Goal: Task Accomplishment & Management: Complete application form

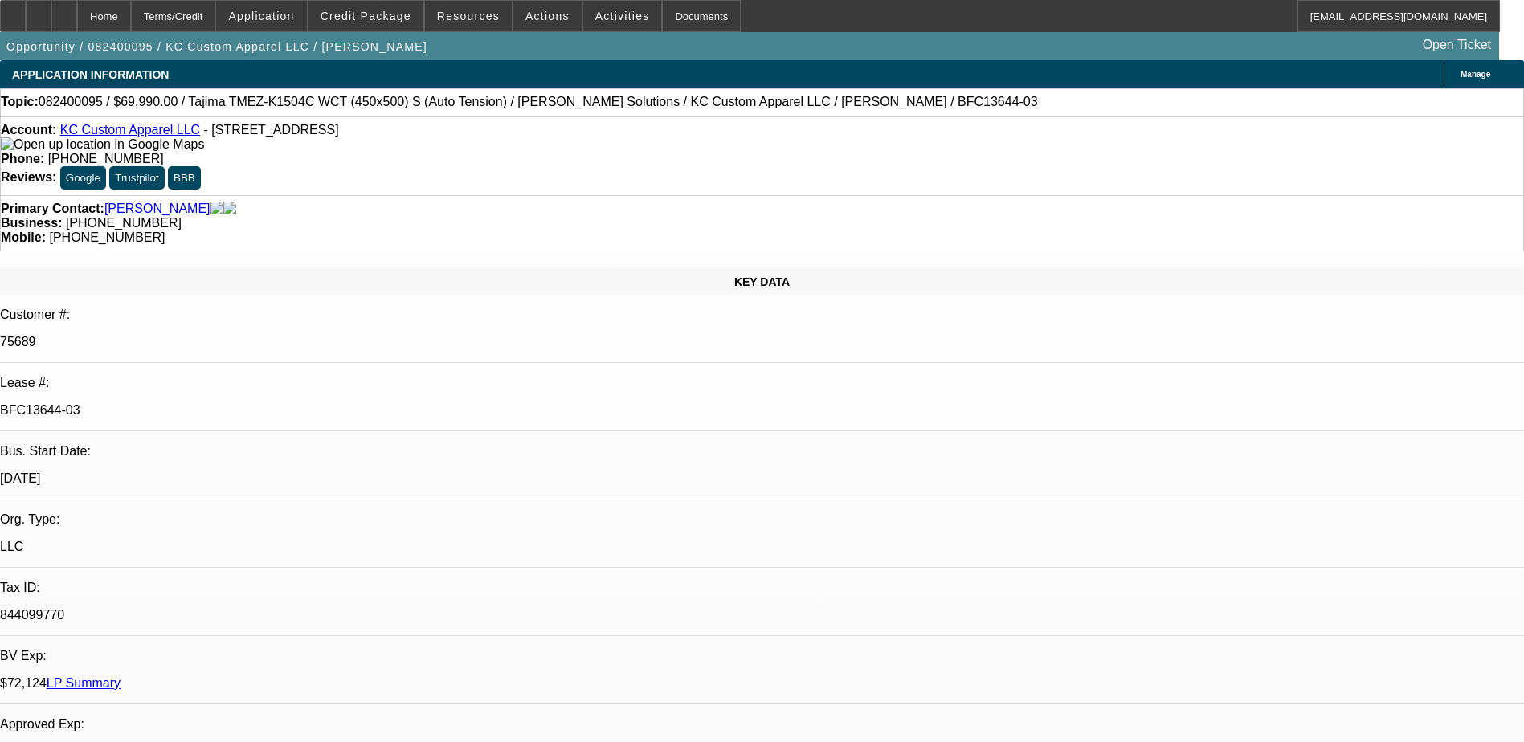
select select "0"
select select "2"
select select "0"
select select "6"
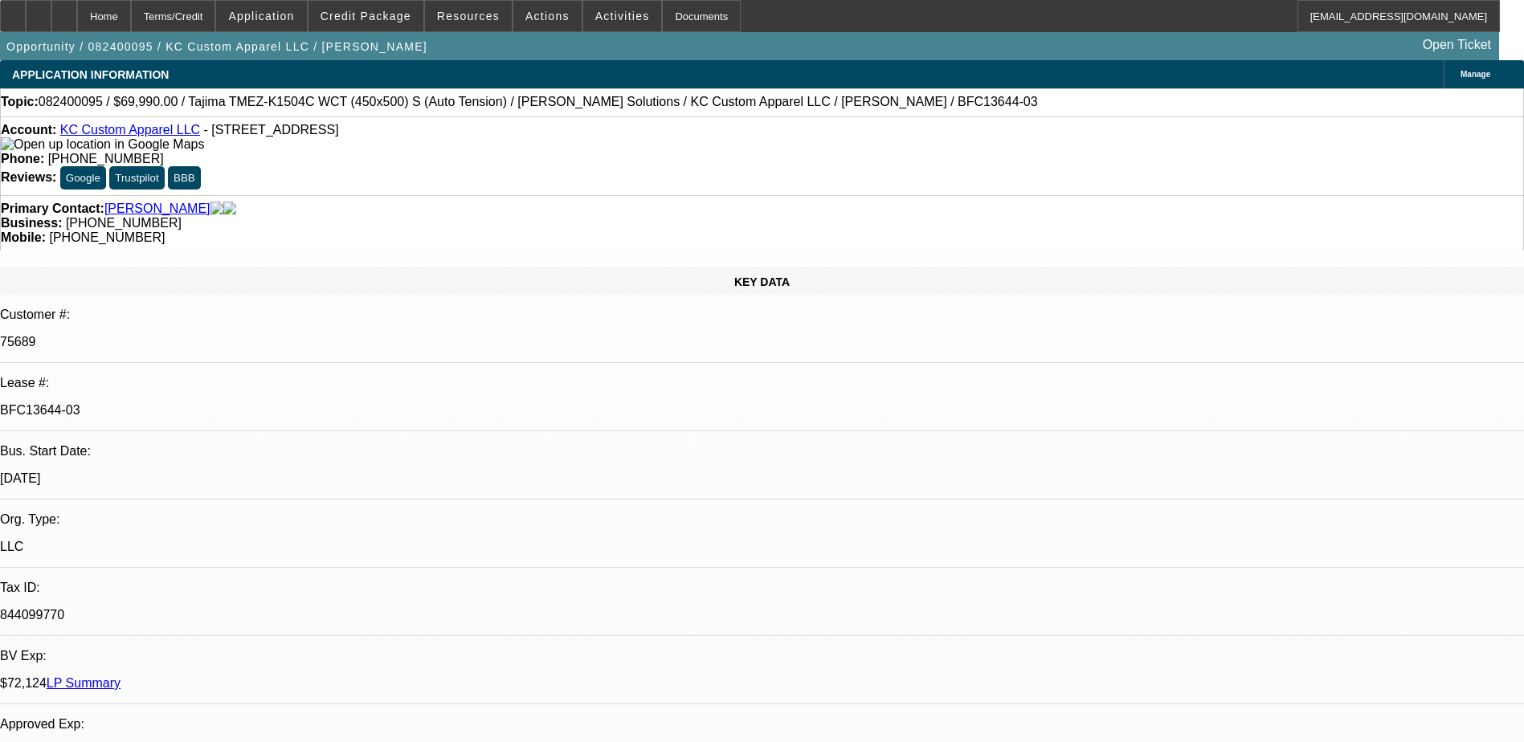
select select "0"
select select "2"
select select "0"
select select "6"
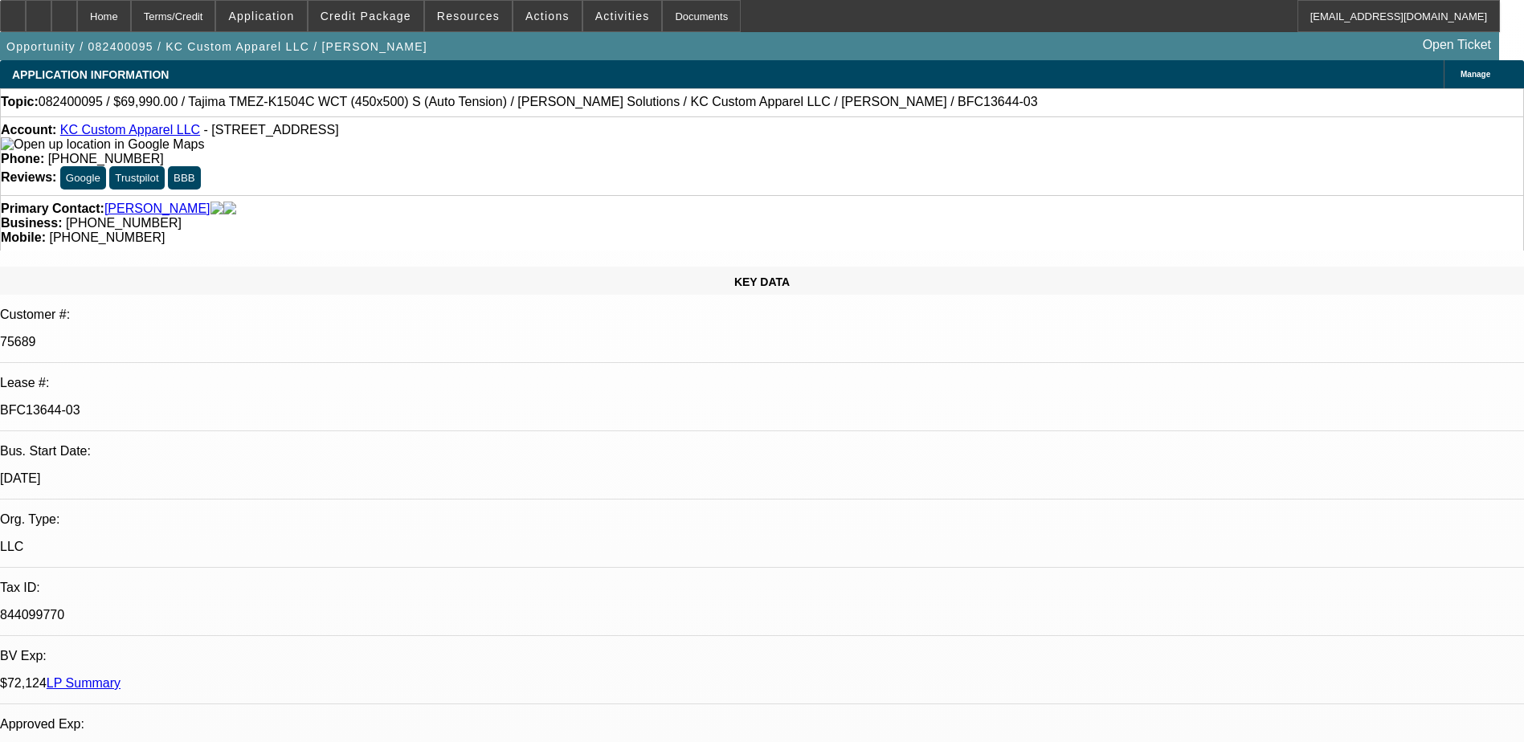
select select "0"
select select "2"
select select "0"
select select "6"
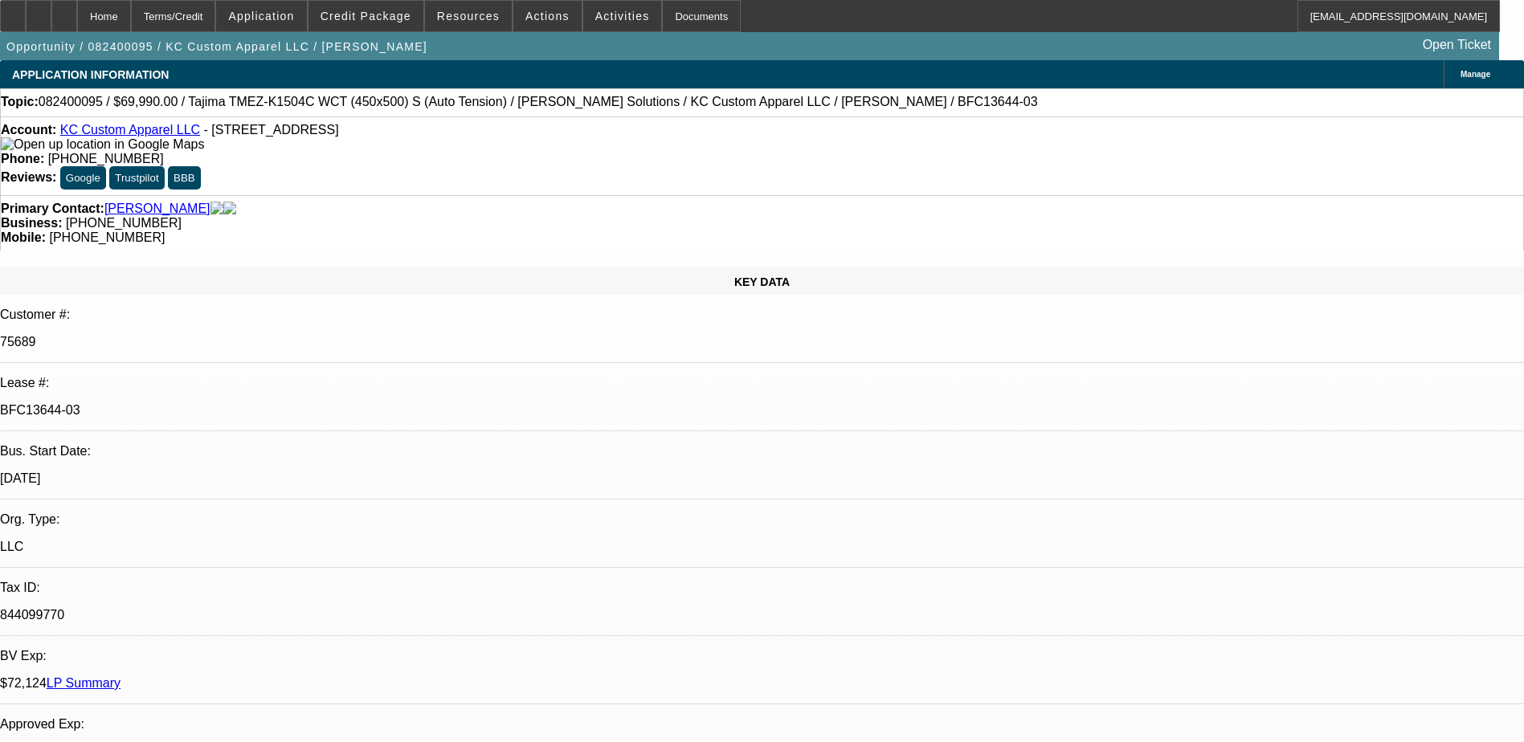
select select "0"
select select "2"
select select "0"
select select "6"
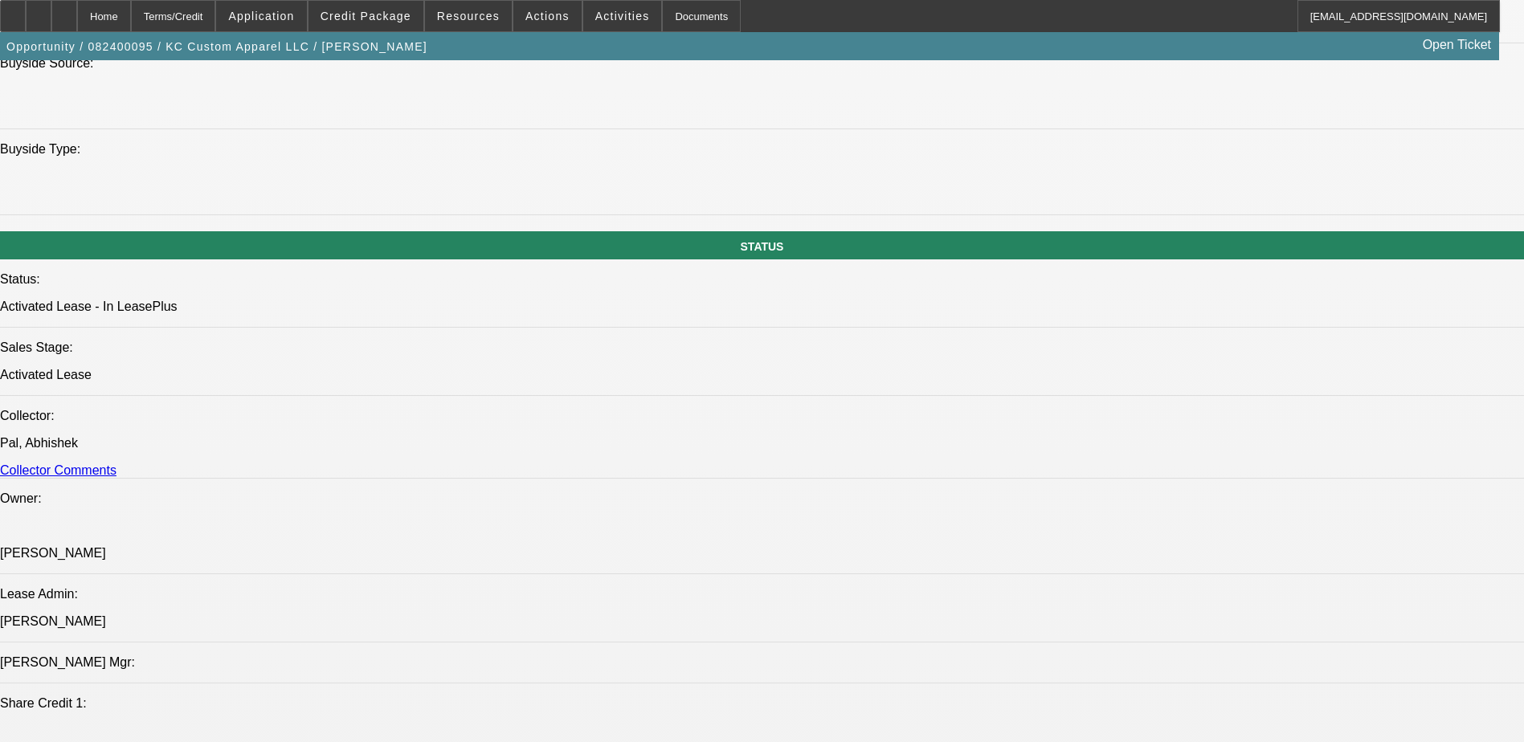
scroll to position [241, 0]
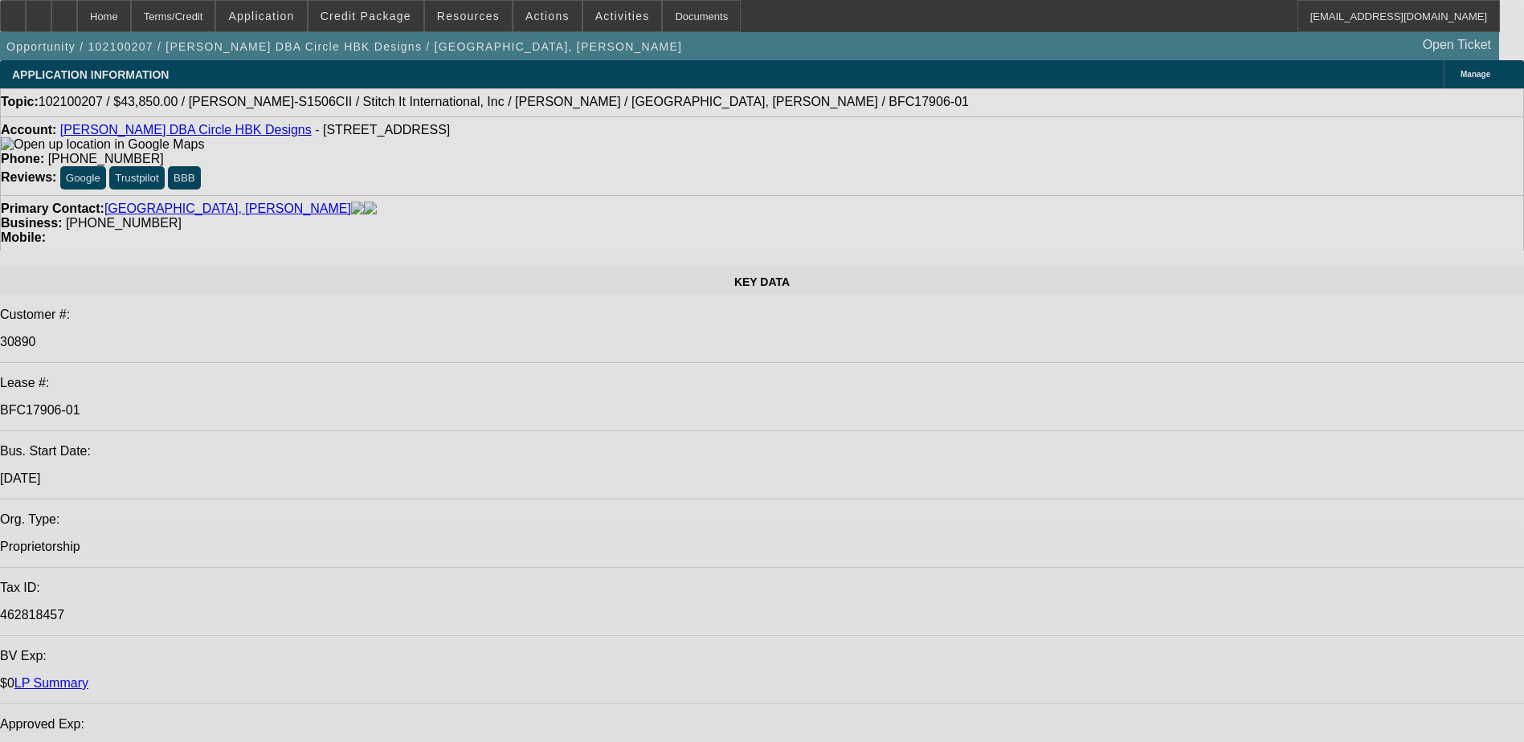
select select "0"
select select "2"
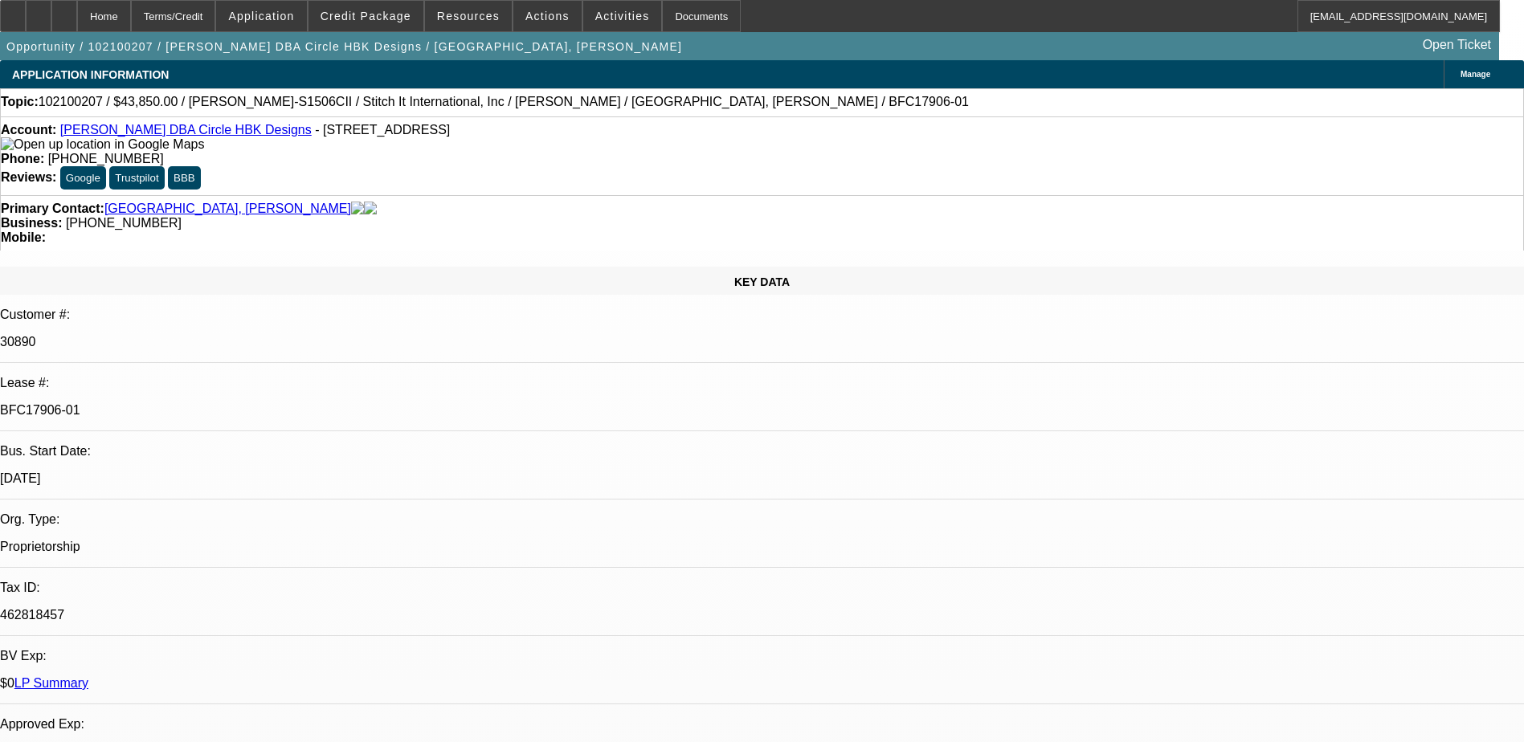
select select "0"
select select "2"
select select "0"
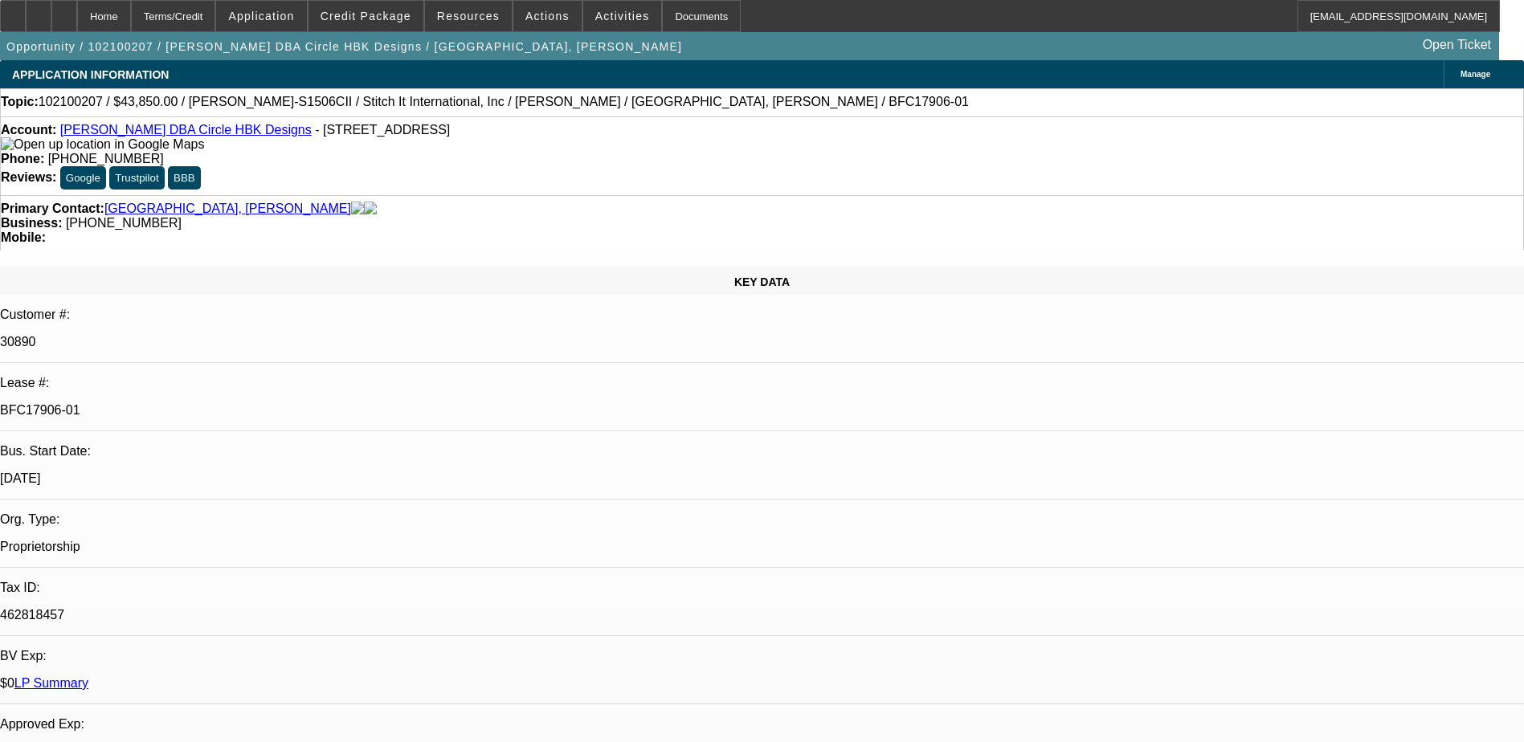
select select "2"
select select "0.1"
select select "0"
select select "2"
select select "0"
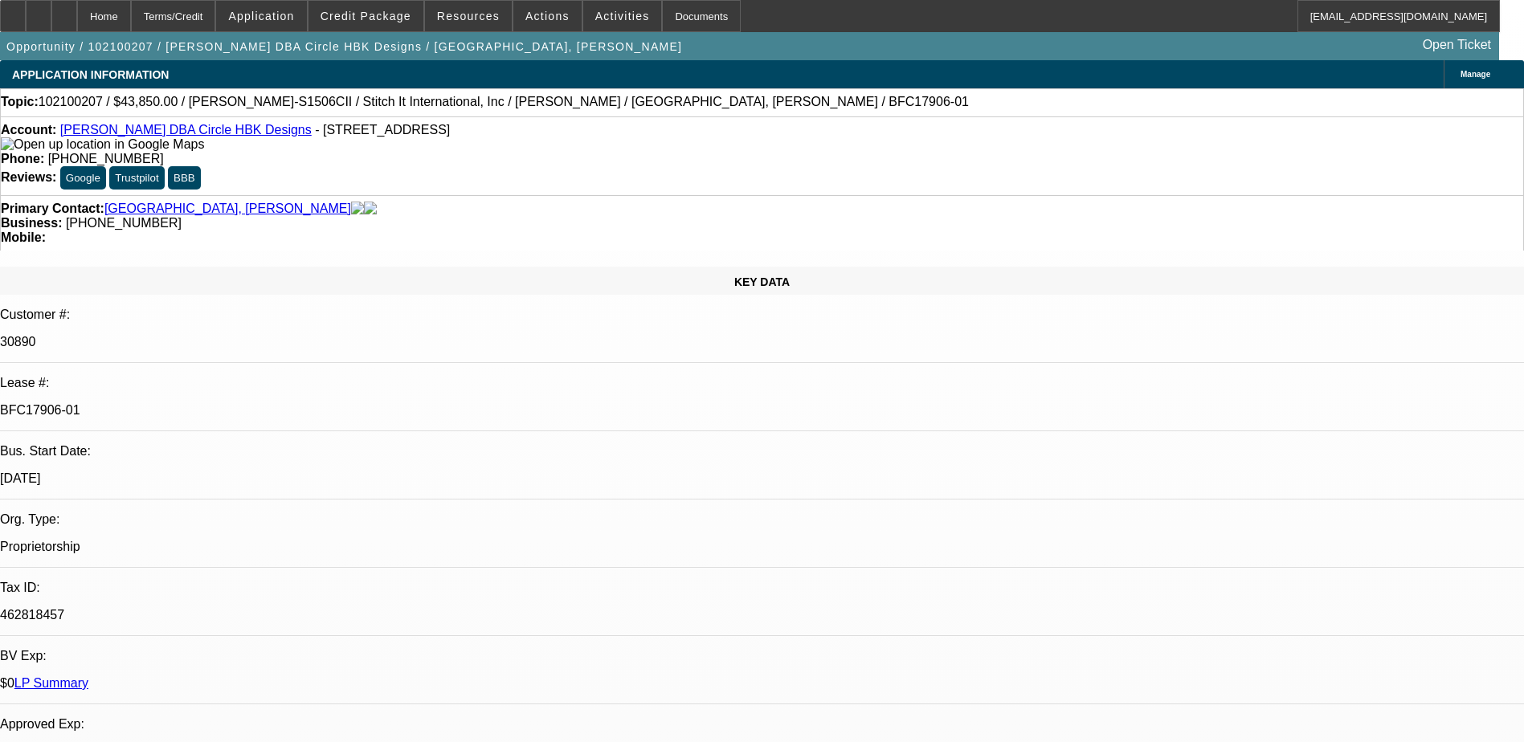
select select "1"
select select "2"
select select "1"
select select "2"
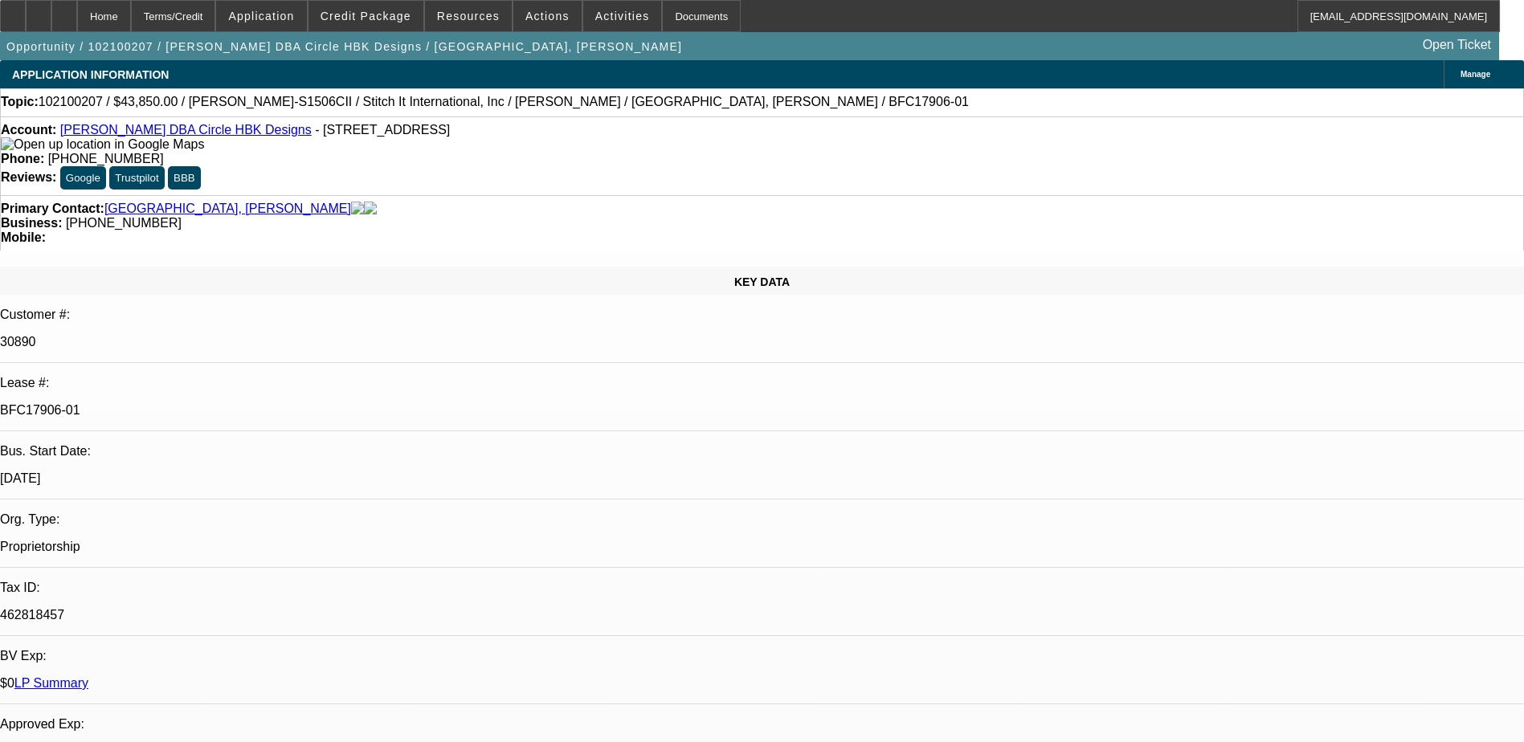
select select "2"
select select "1"
select select "2"
select select "4"
select select "1"
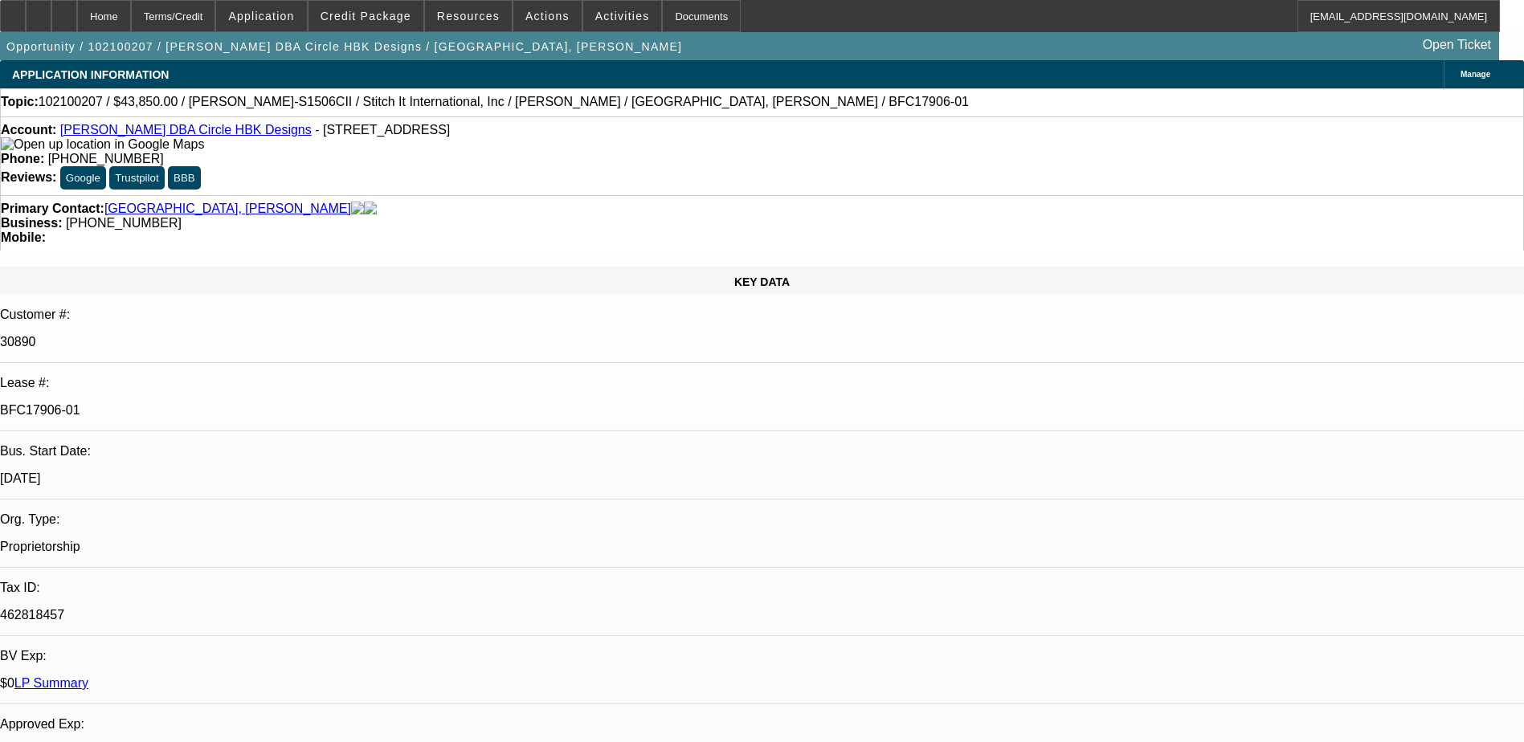
select select "2"
select select "6"
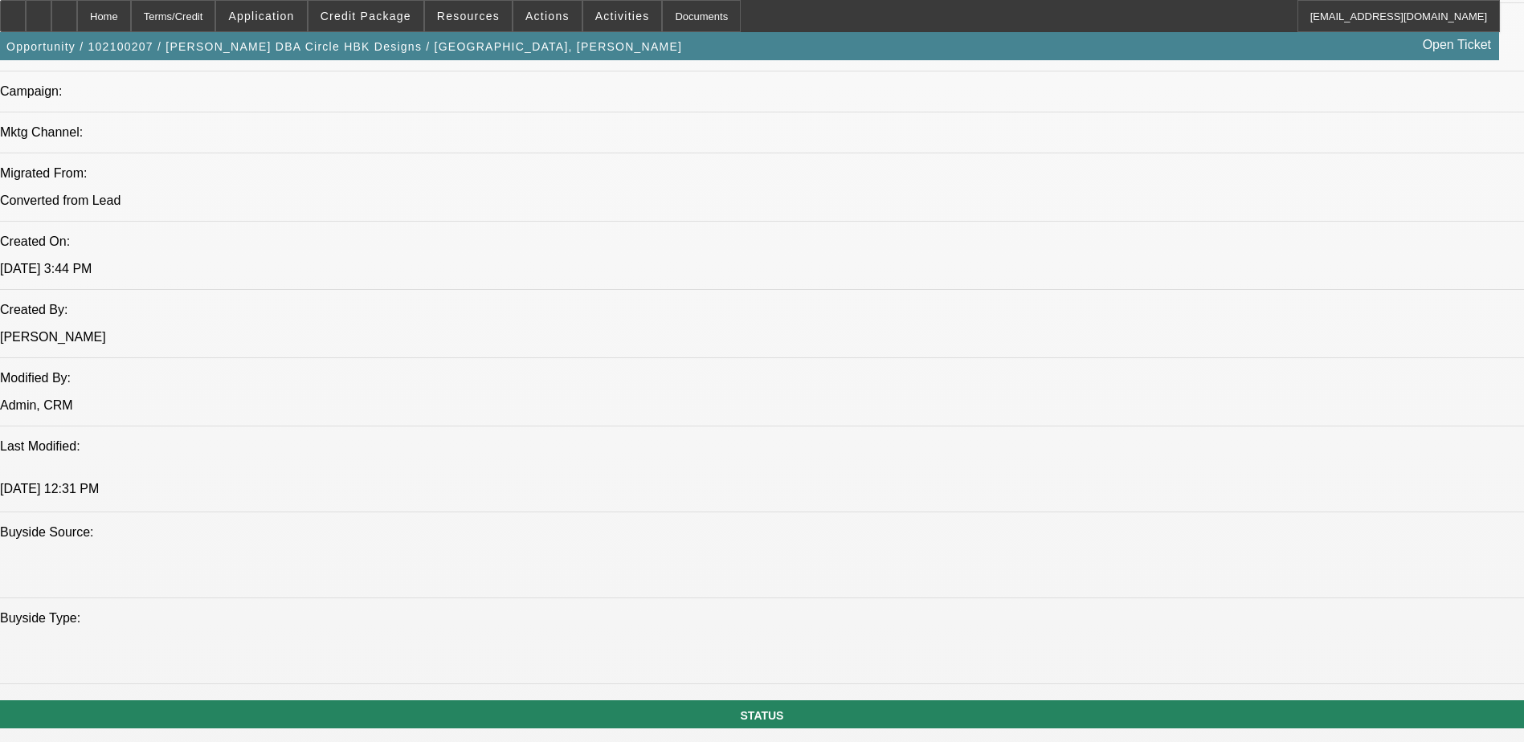
scroll to position [1286, 0]
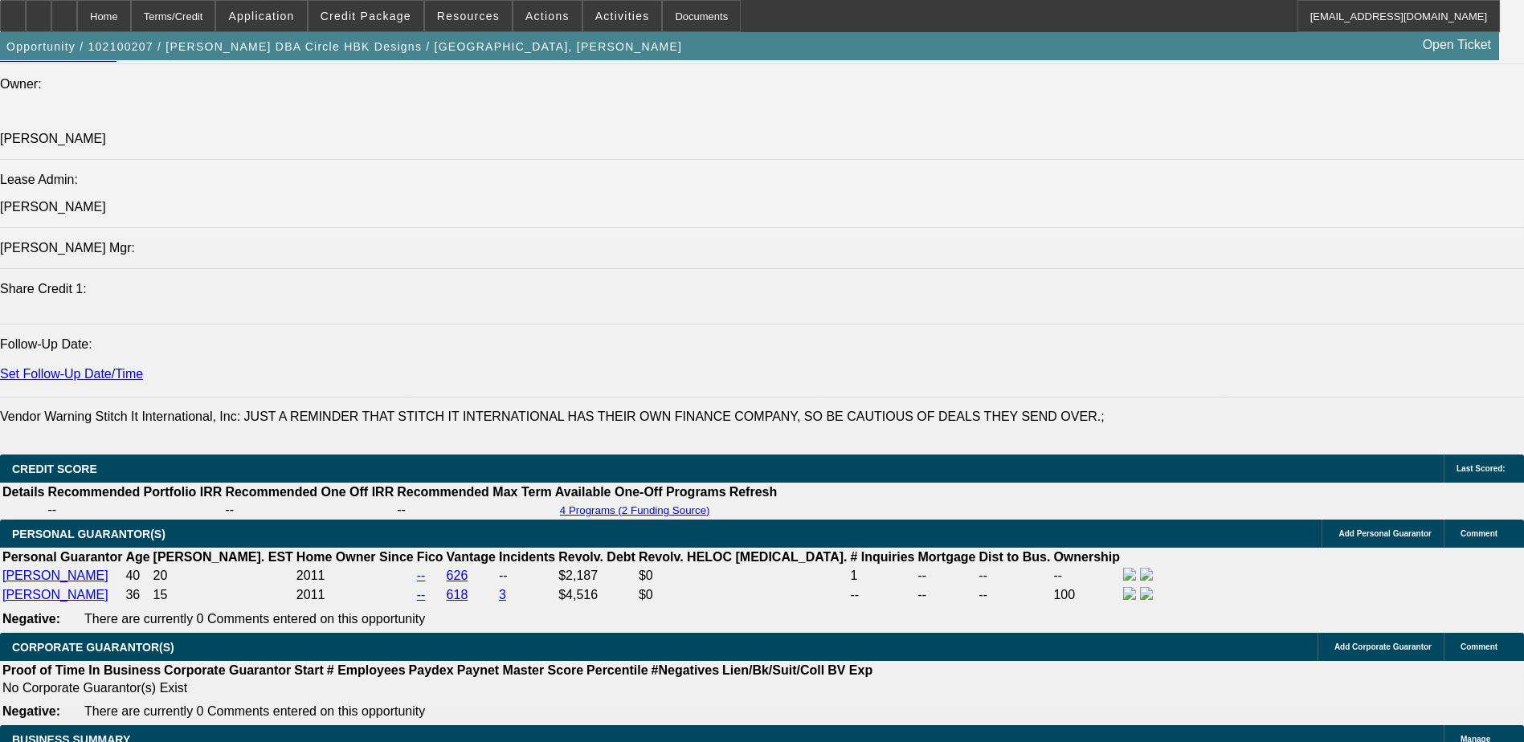
scroll to position [2053, 0]
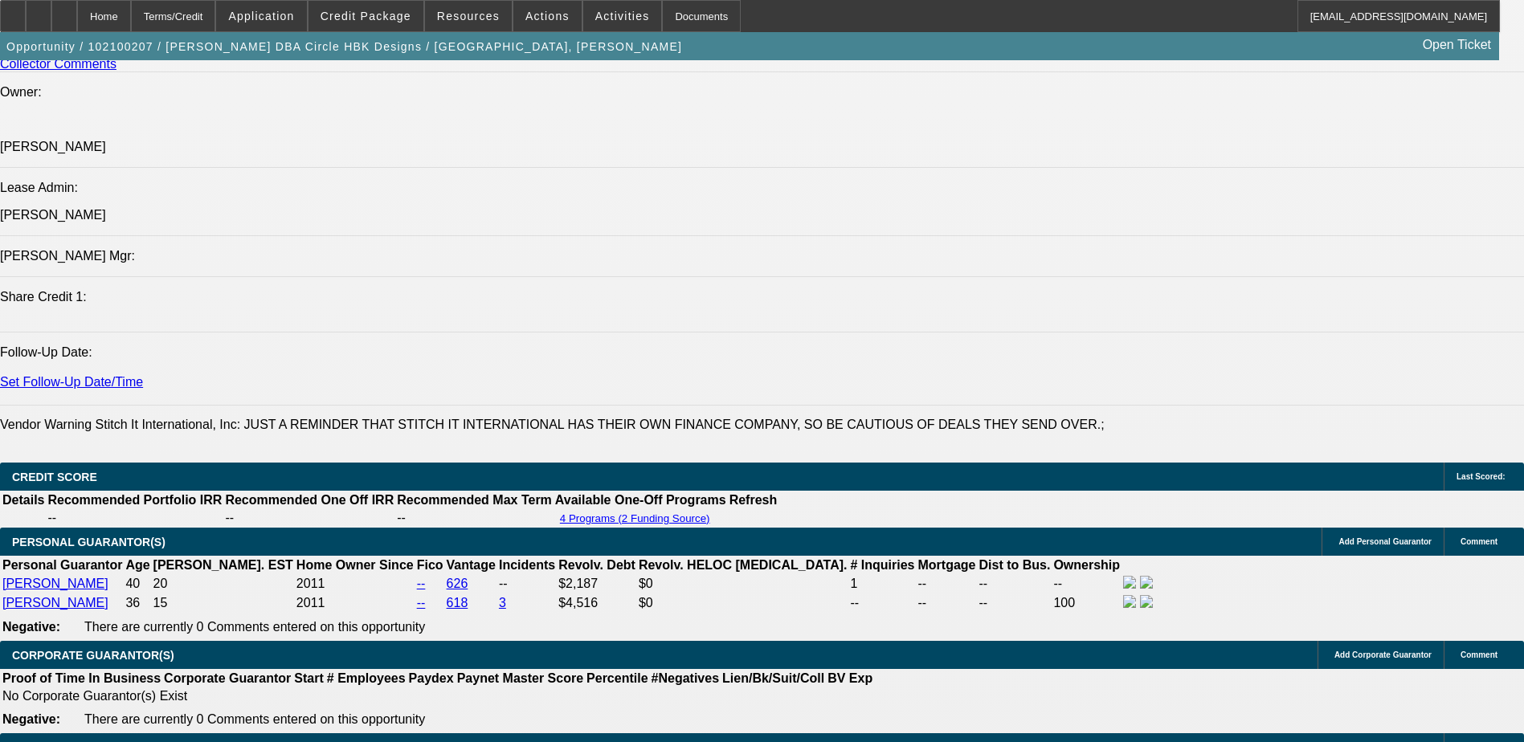
select select "0"
select select "2"
select select "0.1"
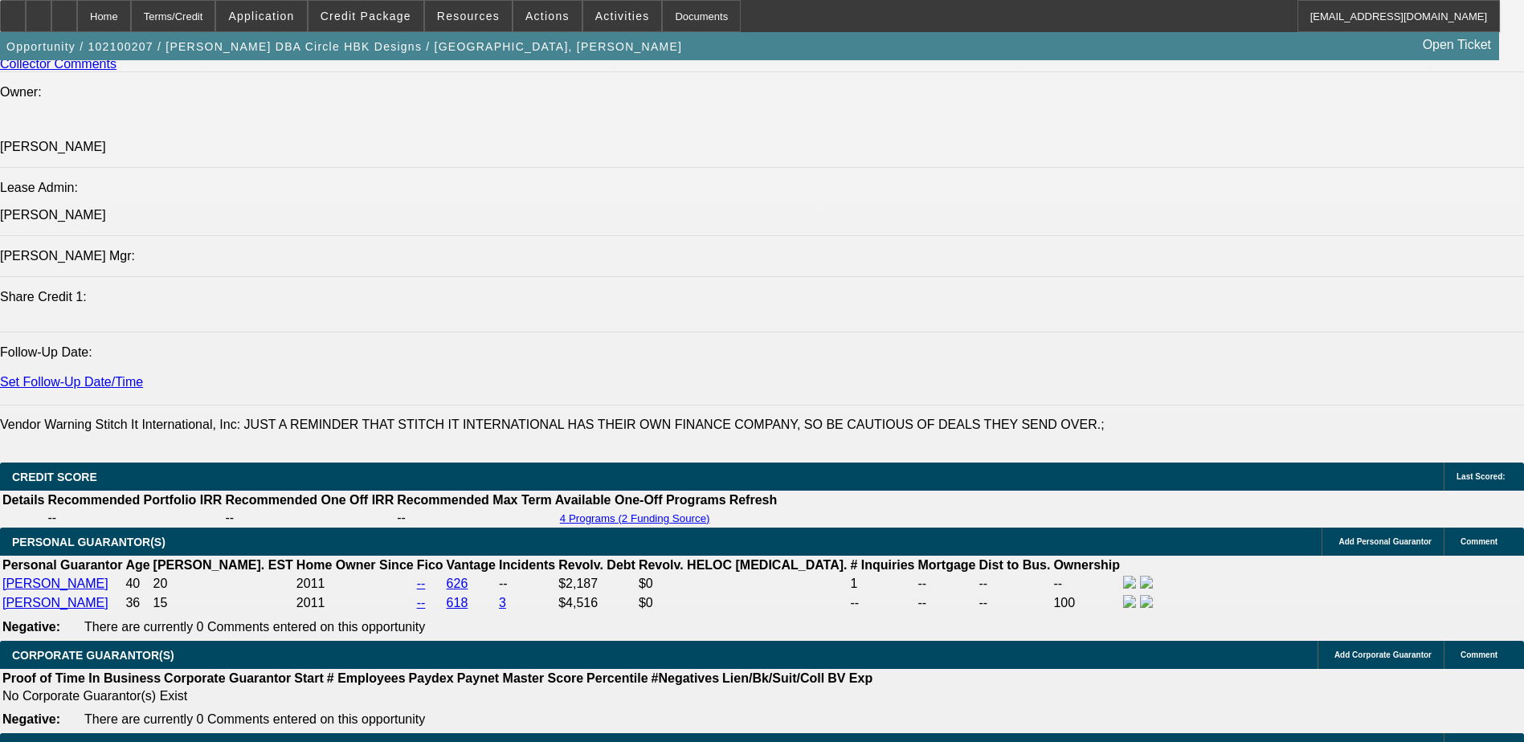
select select "4"
select select "0"
select select "2"
select select "0"
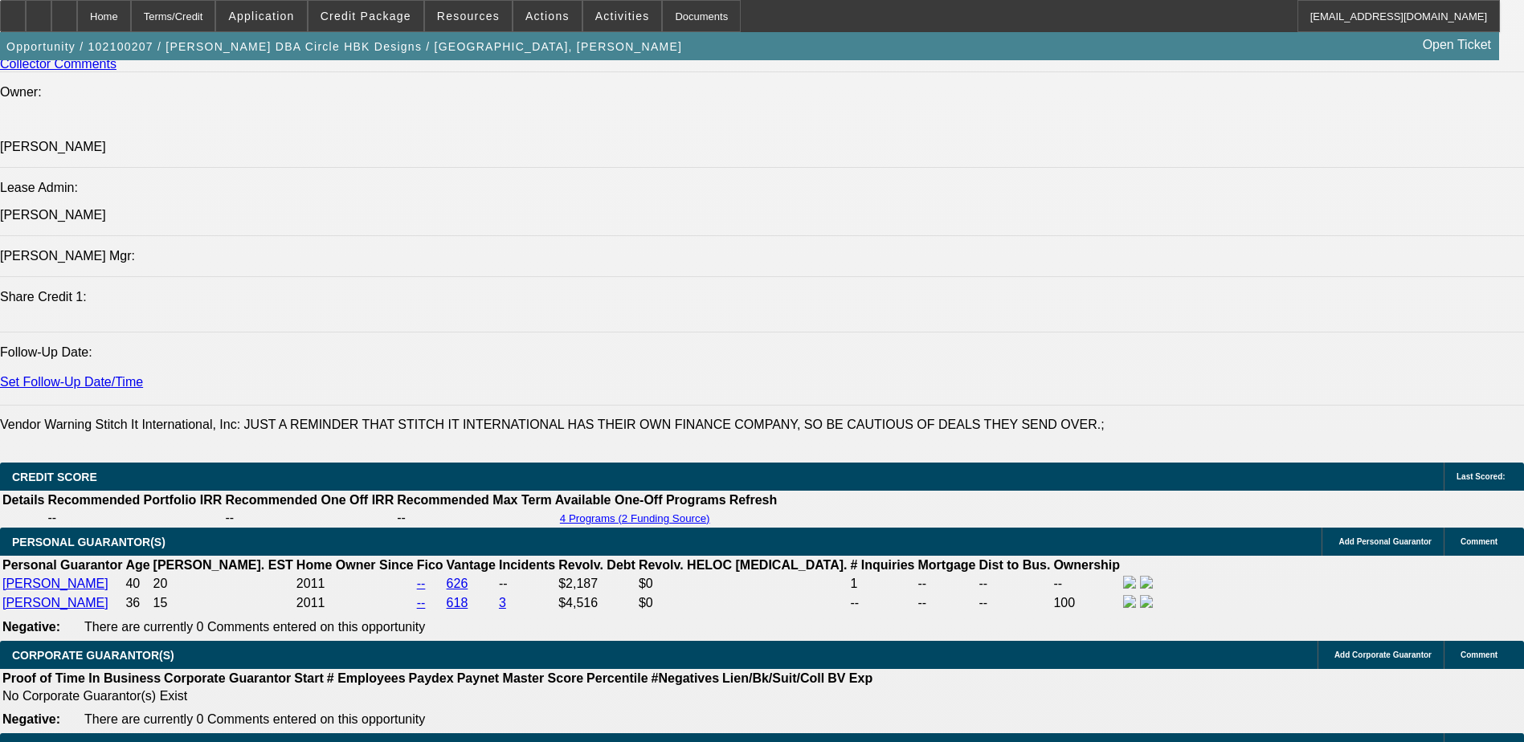
select select "6"
select select "0"
select select "2"
select select "0"
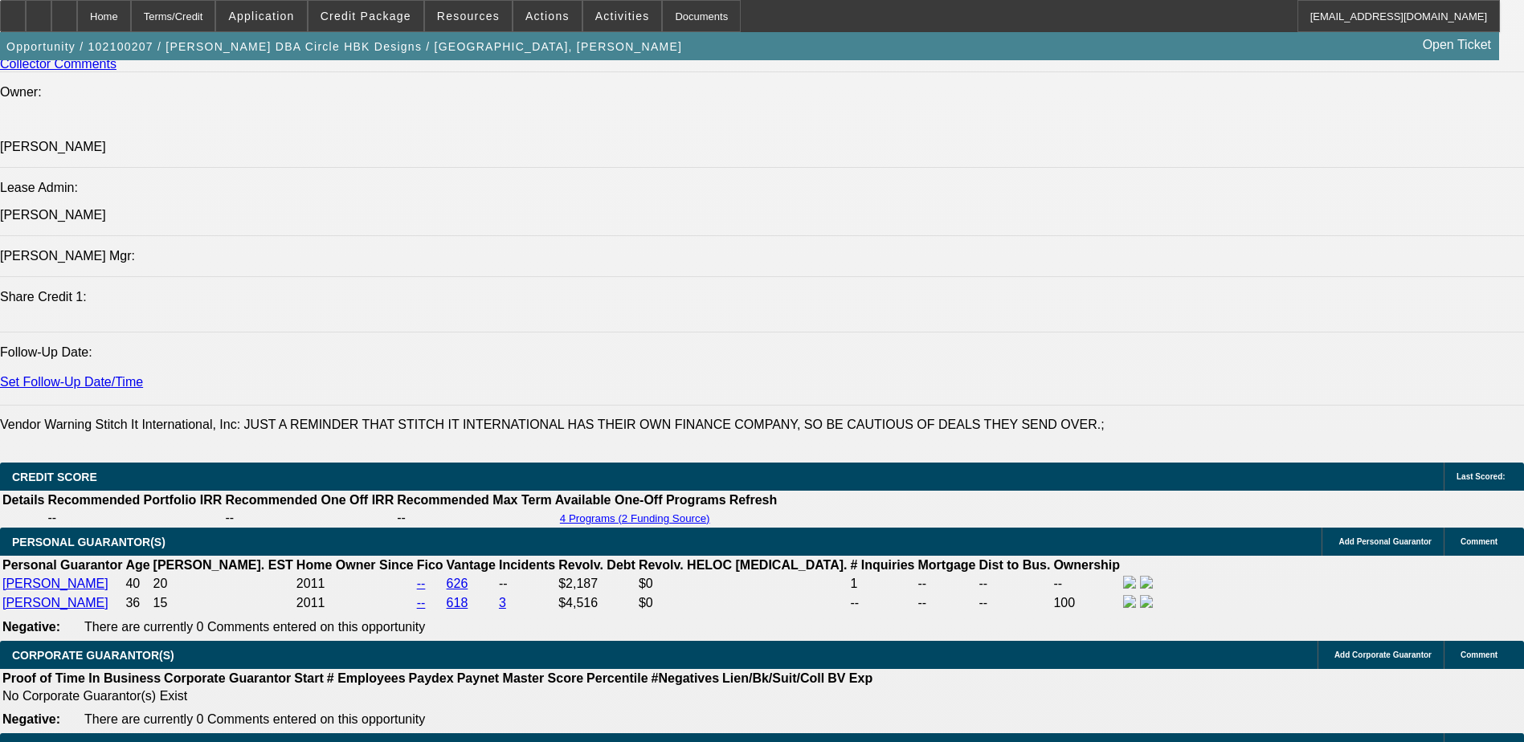
select select "6"
select select "0"
select select "2"
select select "0.1"
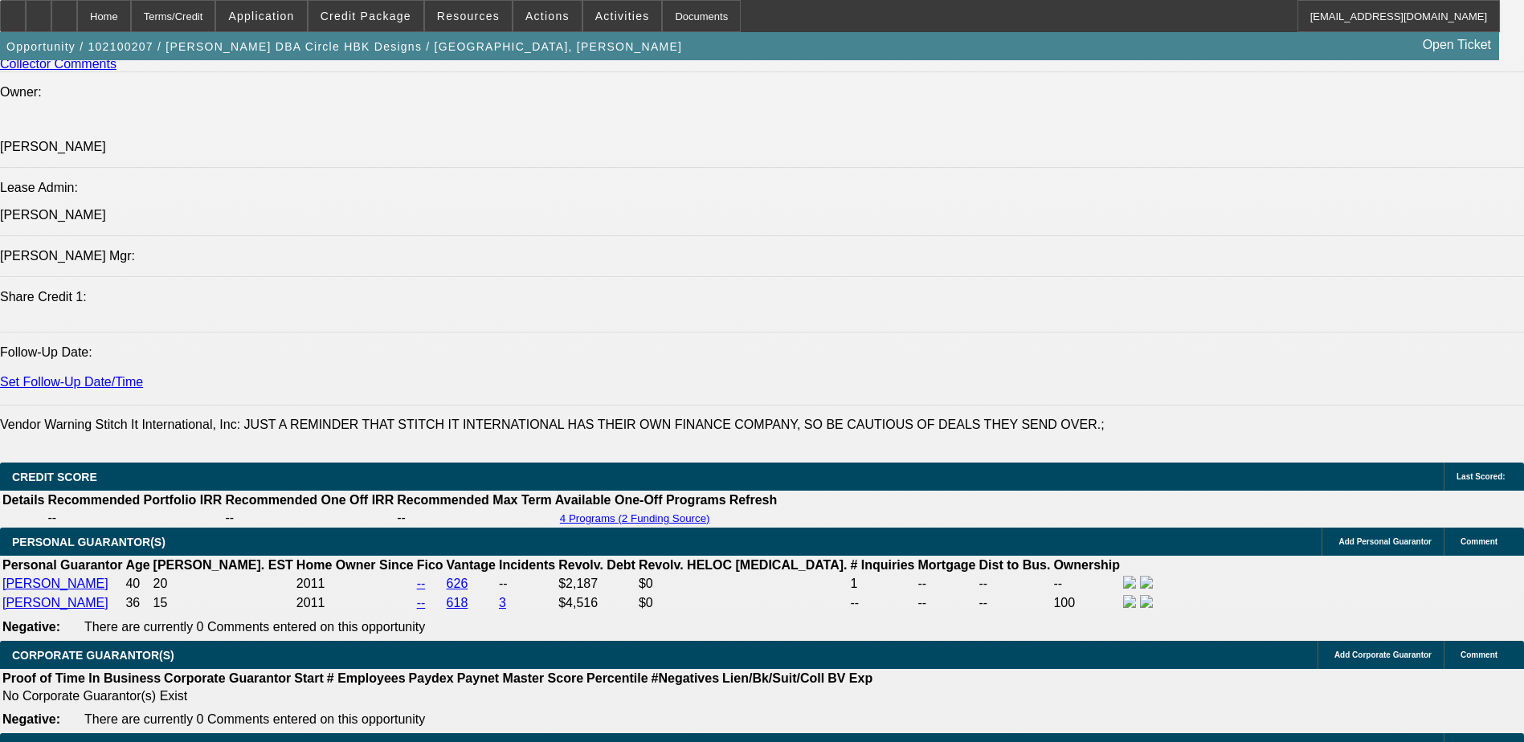
select select "4"
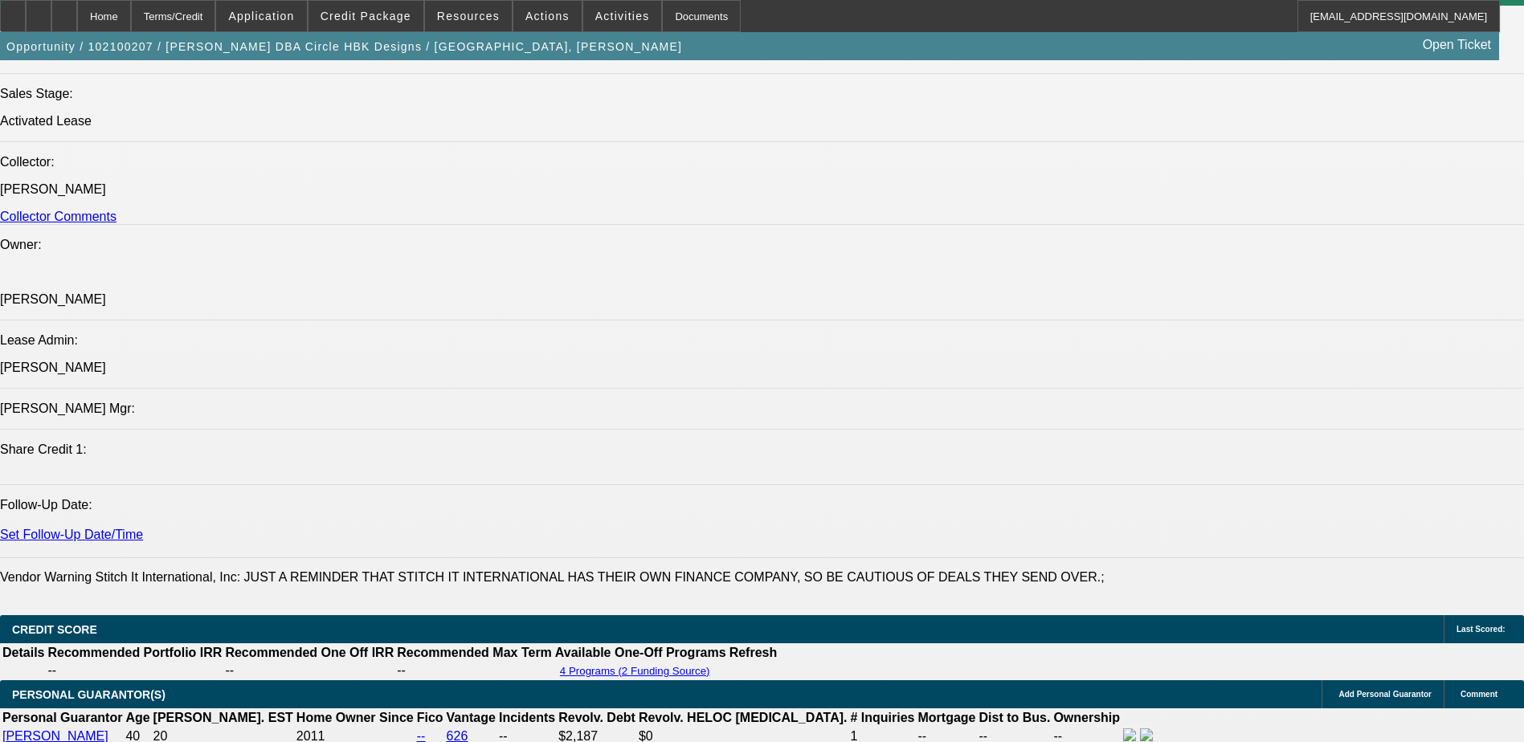
scroll to position [1892, 0]
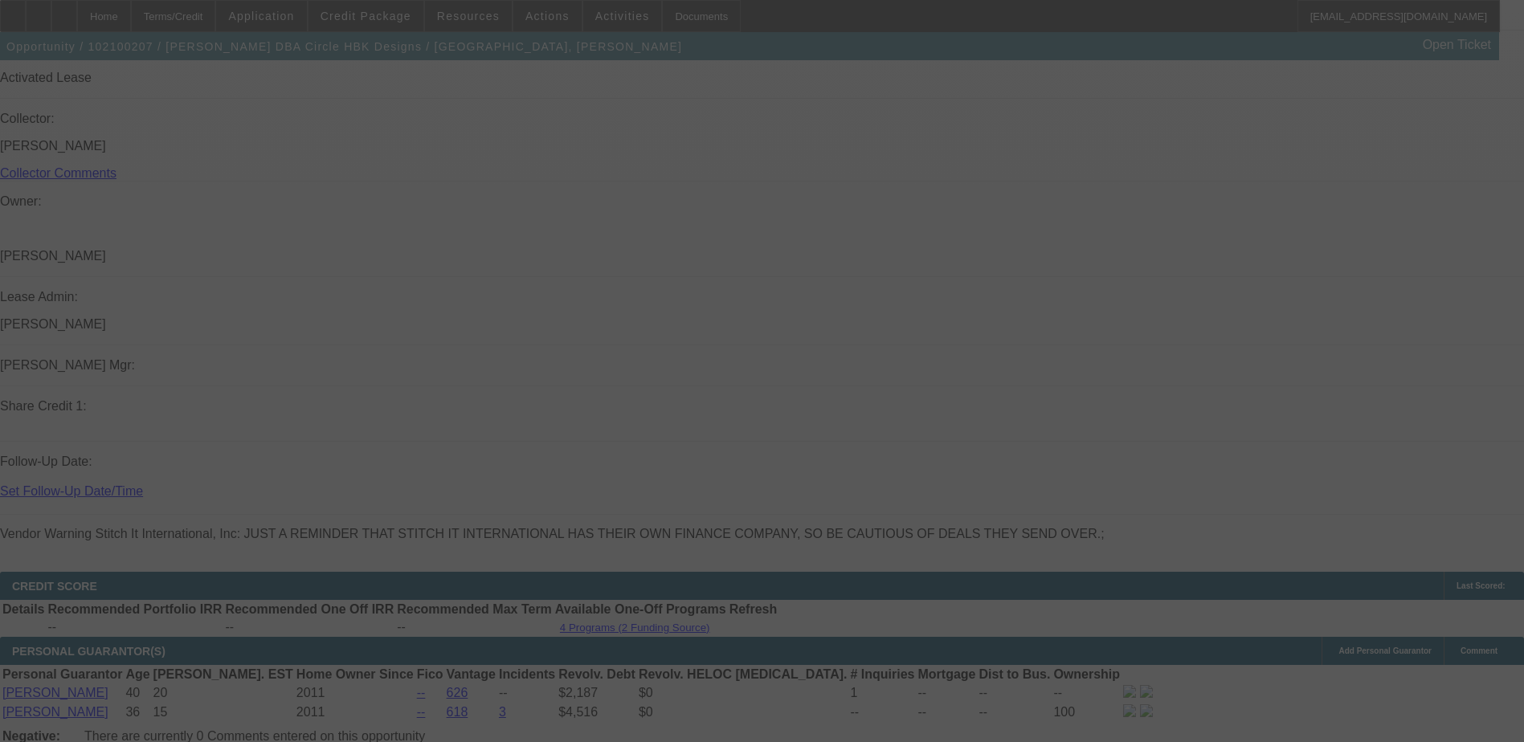
scroll to position [1973, 0]
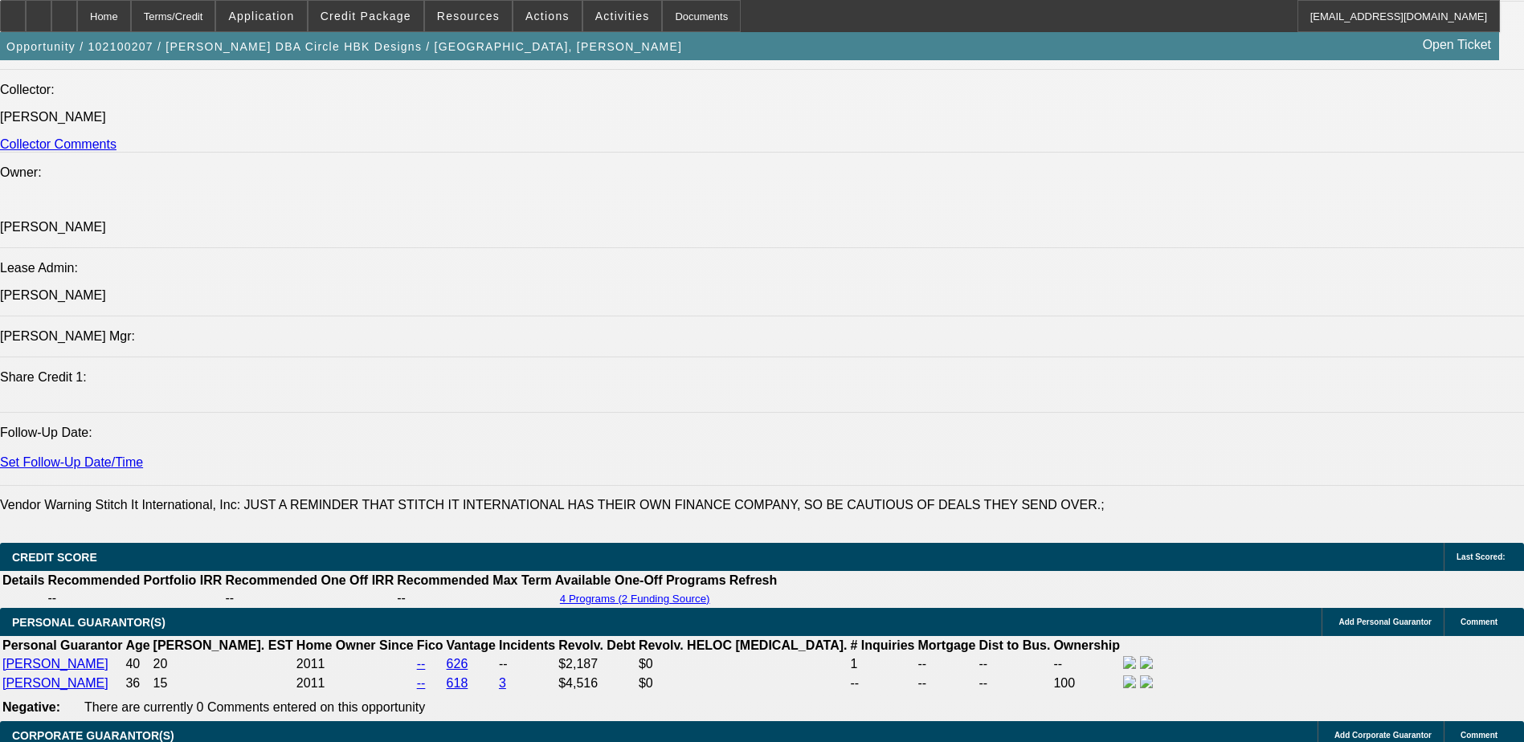
select select "0"
select select "2"
select select "0"
select select "2"
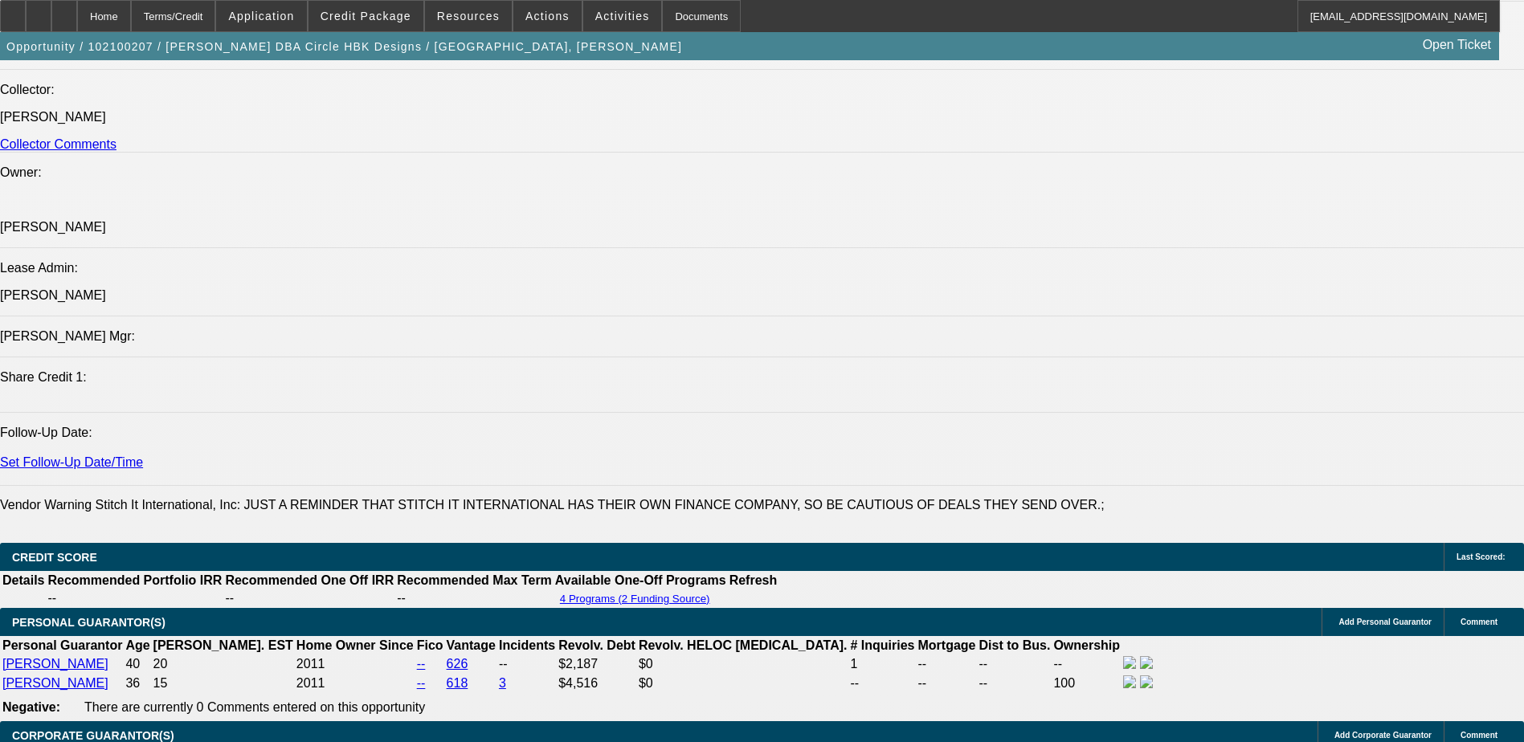
select select "0"
select select "2"
select select "0"
select select "2"
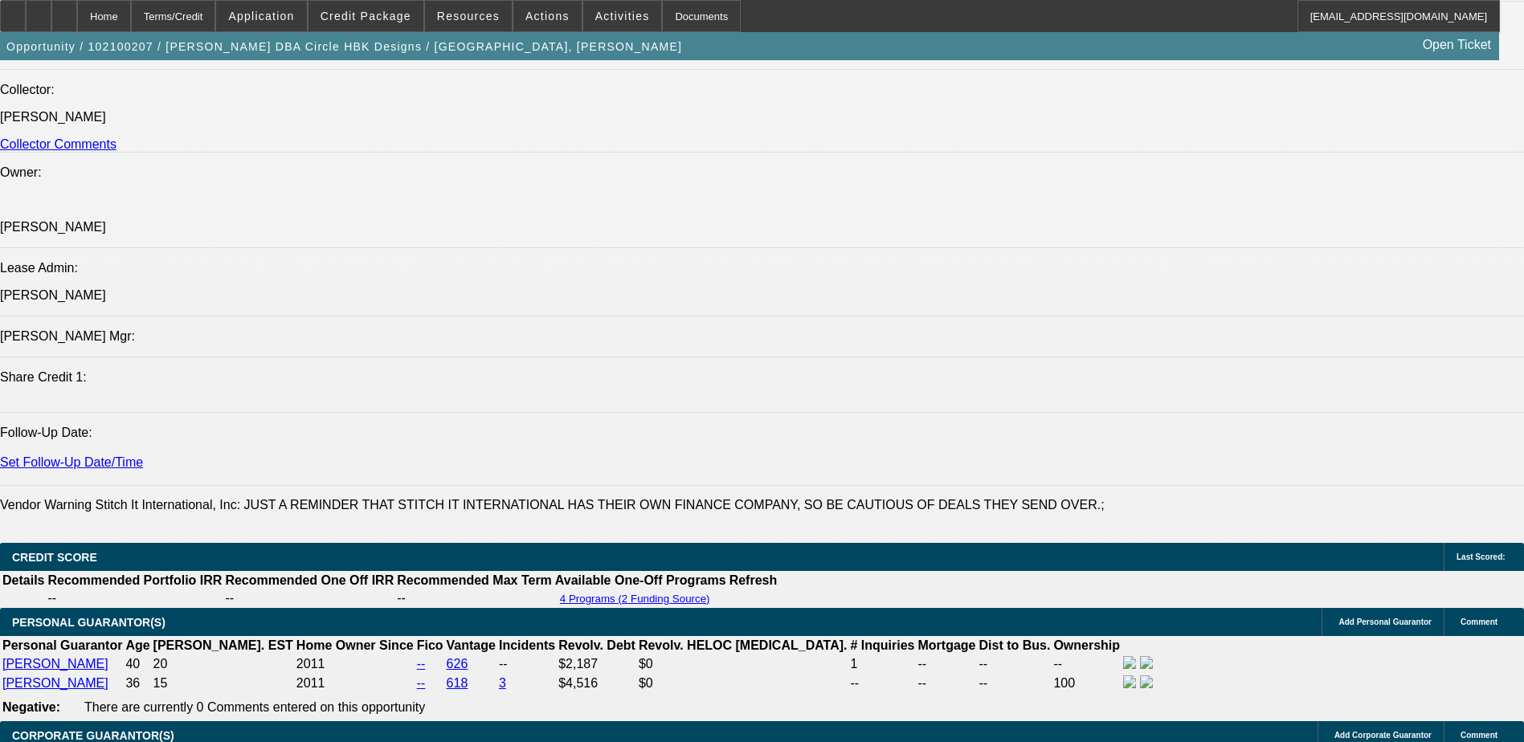
select select "0"
select select "2"
select select "0.1"
select select "4"
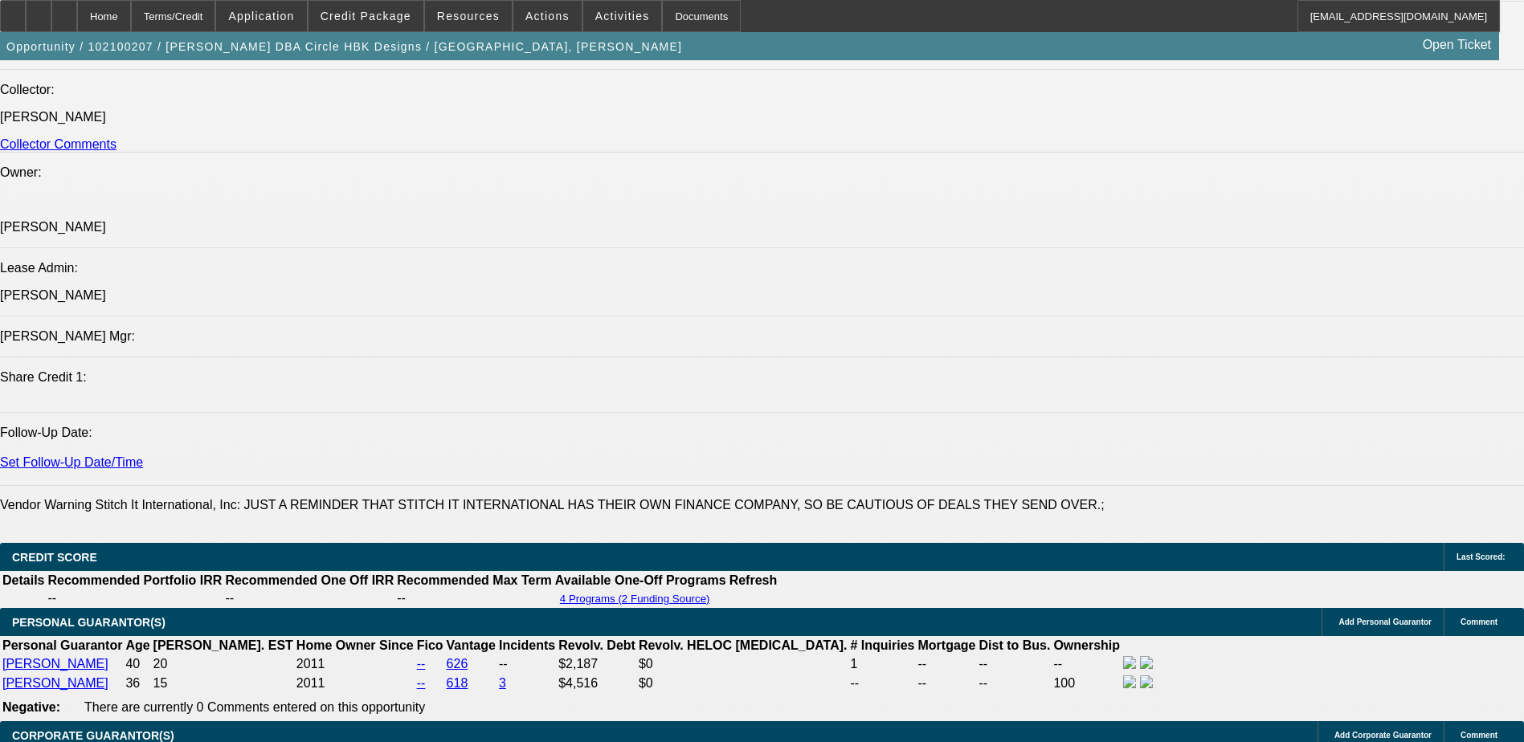
select select "0"
select select "2"
select select "0"
select select "6"
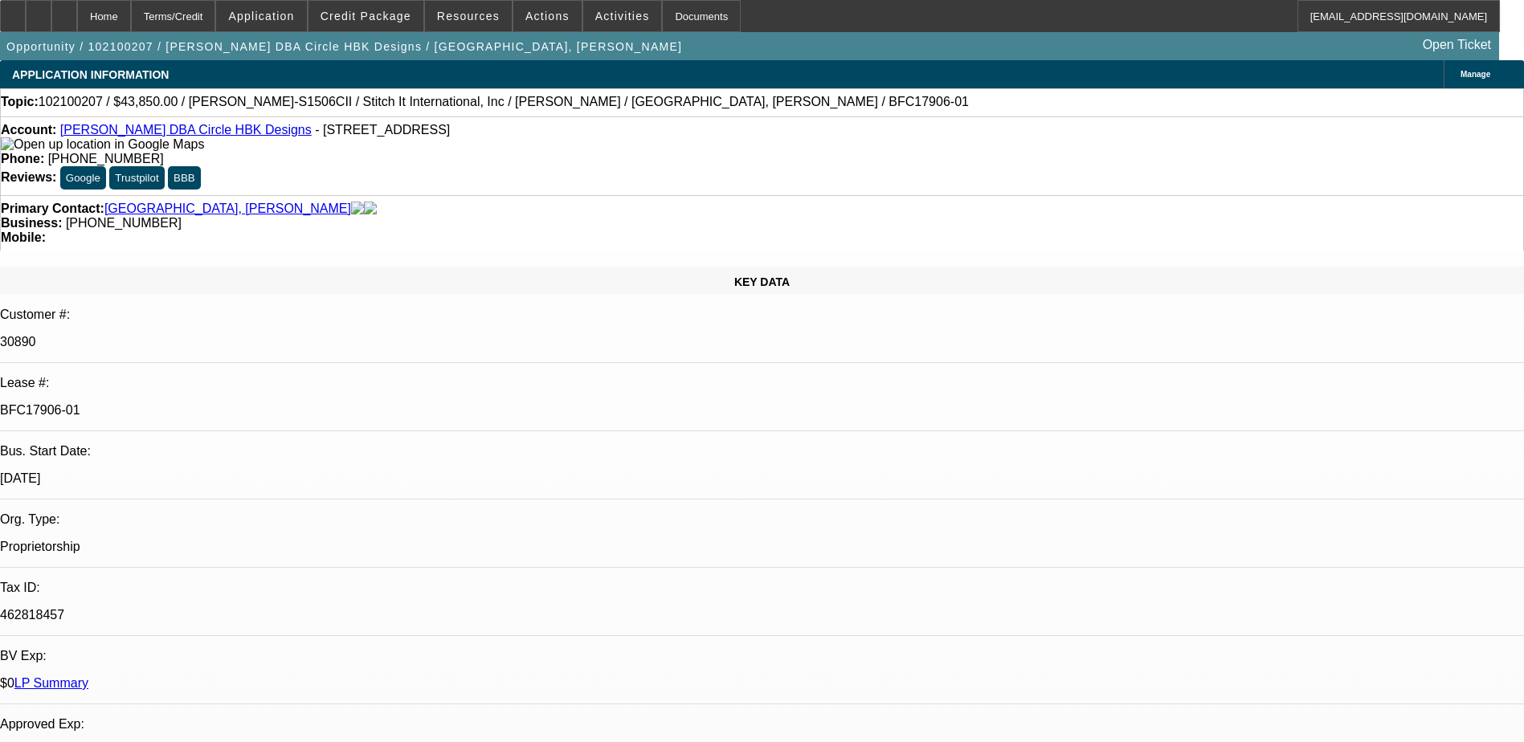
scroll to position [402, 0]
select select "0"
select select "2"
select select "0"
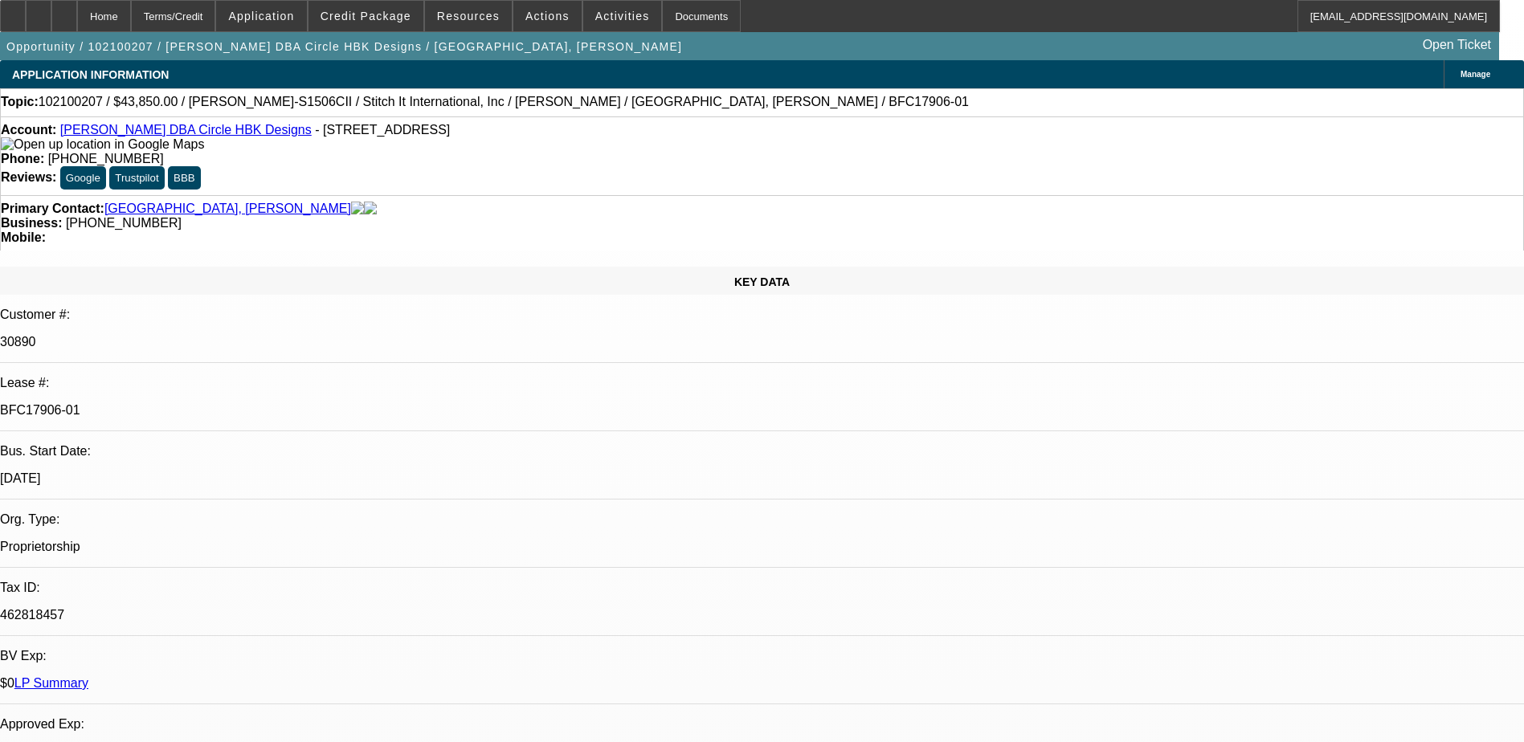
select select "2"
select select "0"
select select "2"
select select "0.1"
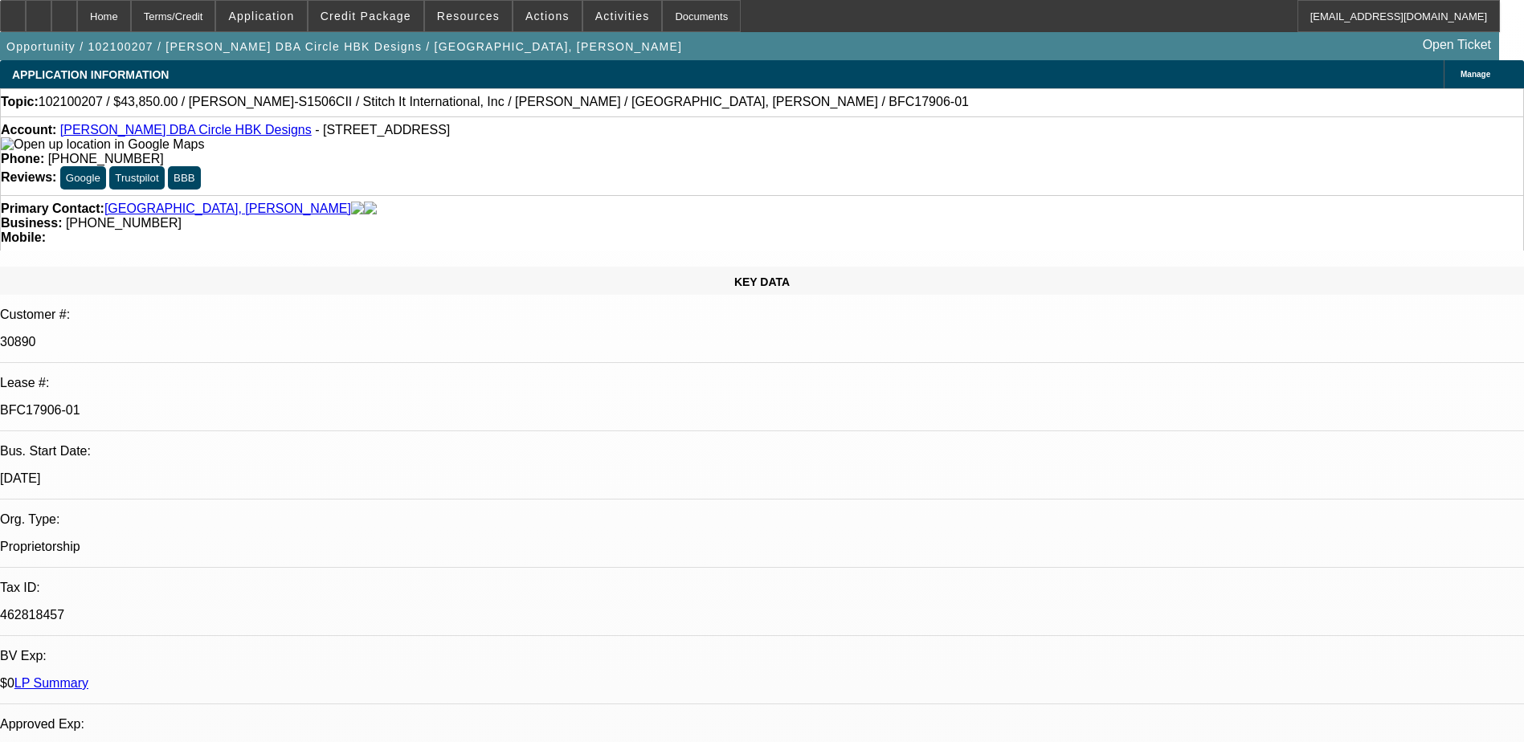
select select "0"
select select "2"
select select "0"
select select "1"
select select "2"
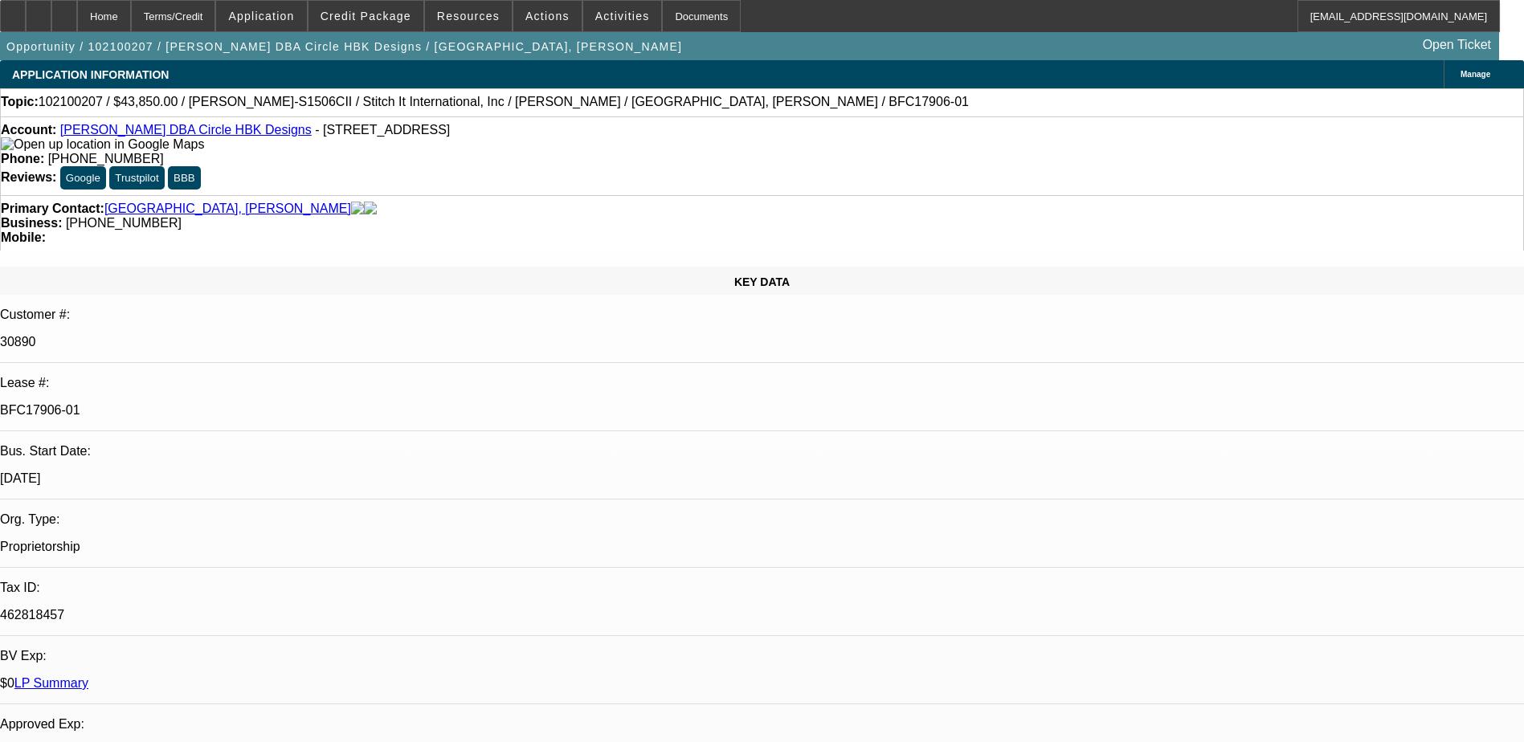
select select "2"
select select "1"
select select "2"
select select "1"
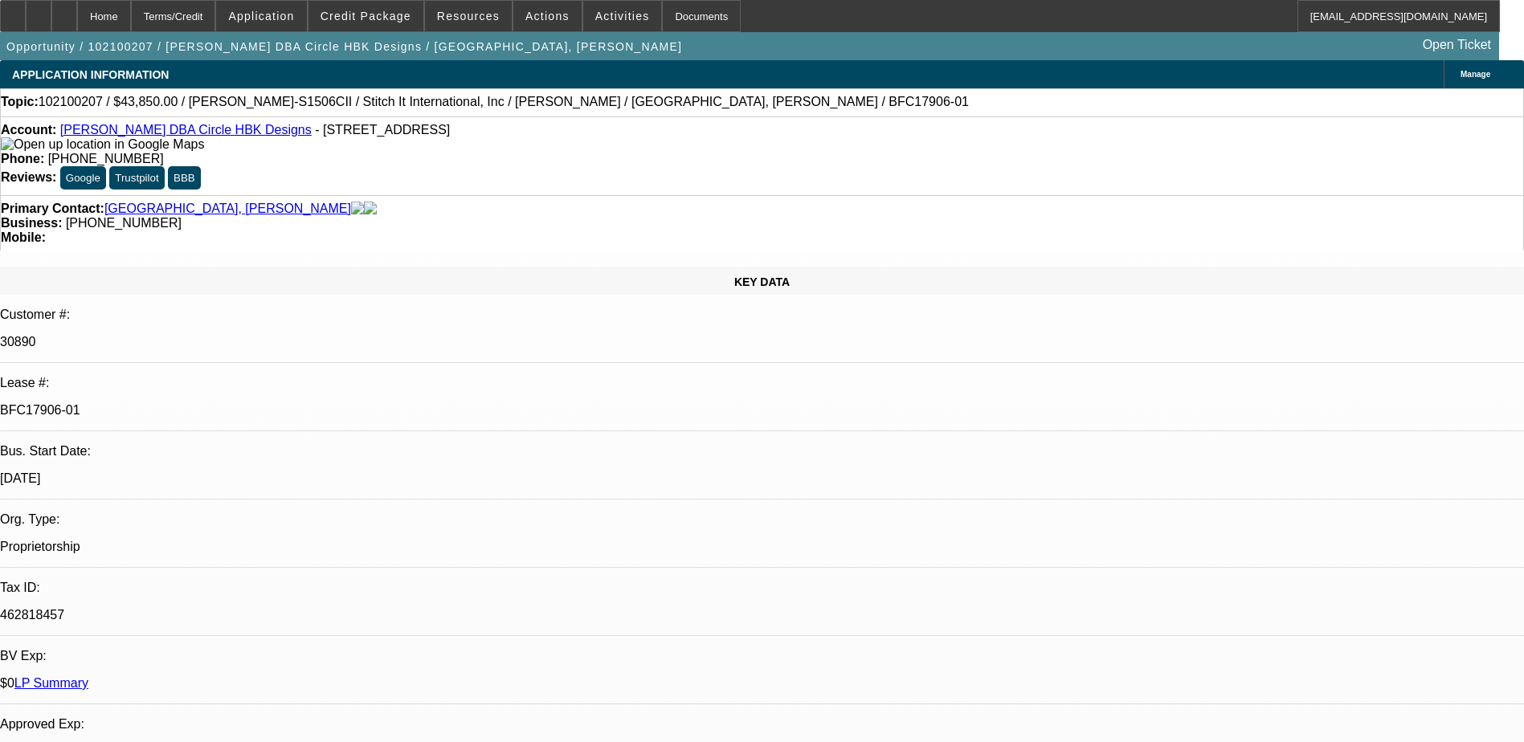
select select "2"
select select "4"
select select "1"
select select "2"
select select "6"
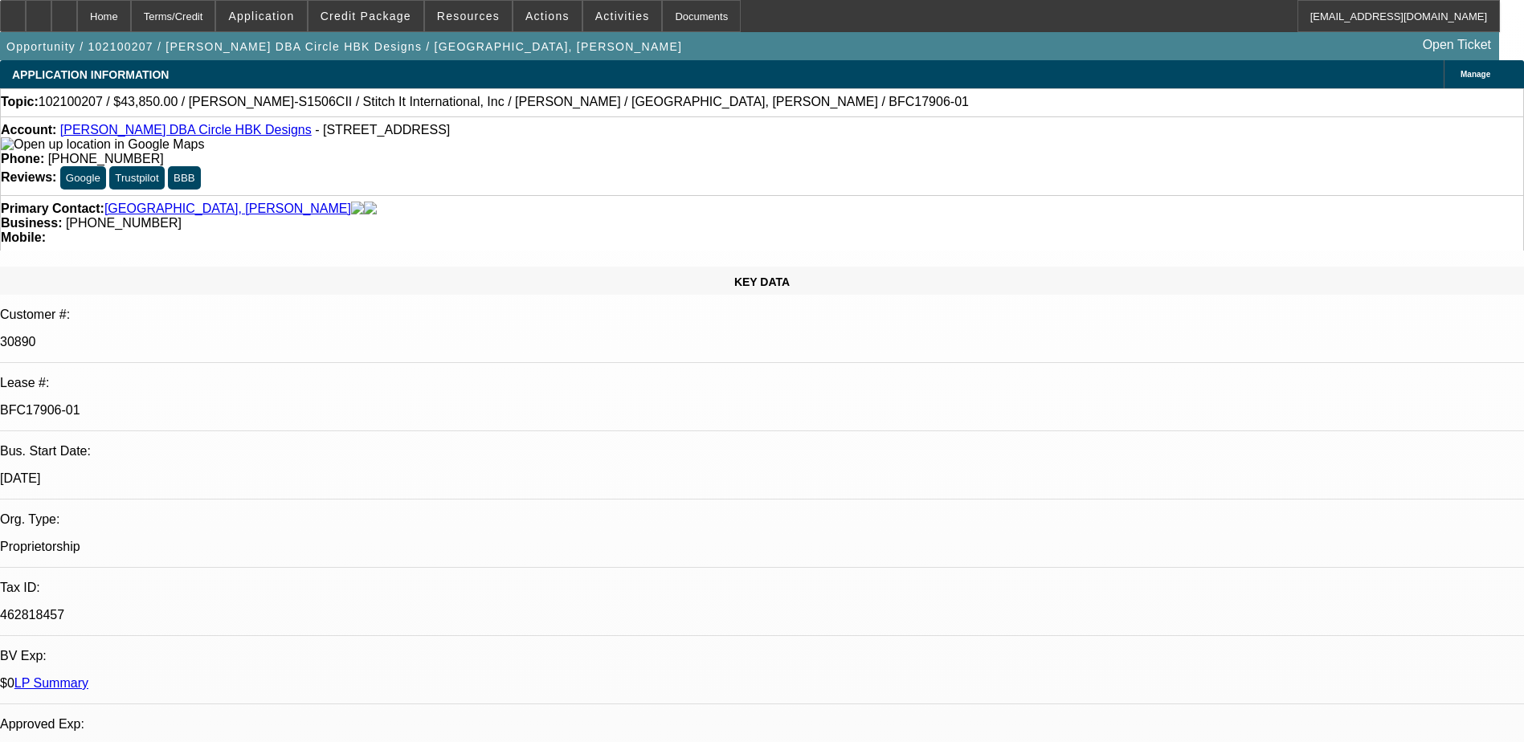
click at [224, 403] on p "BFC17906-01" at bounding box center [762, 410] width 1524 height 14
click at [225, 403] on p "BFC17906-01" at bounding box center [762, 410] width 1524 height 14
copy div "BFC17906-01"
click at [395, 13] on span "Credit Package" at bounding box center [366, 16] width 91 height 13
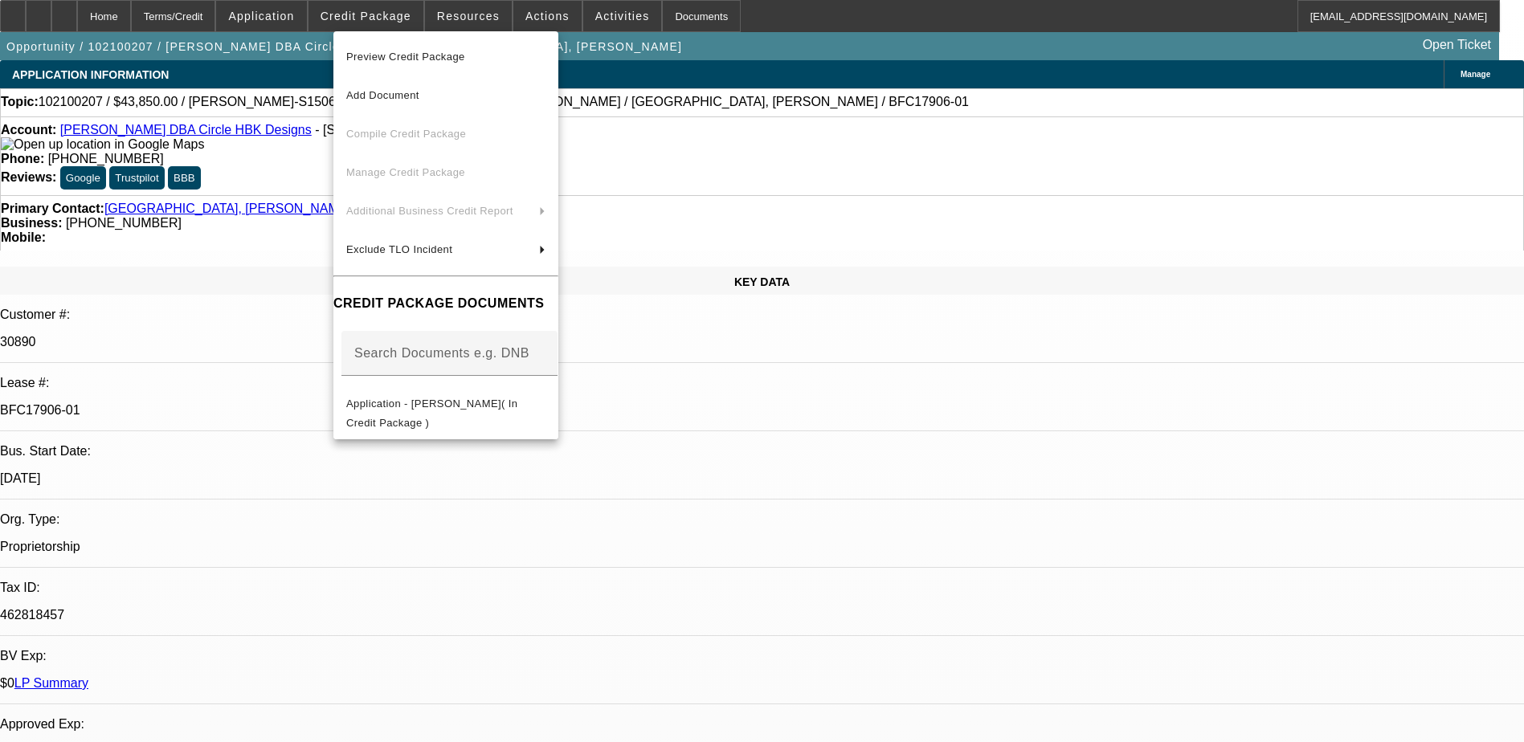
click at [243, 72] on div at bounding box center [762, 371] width 1524 height 742
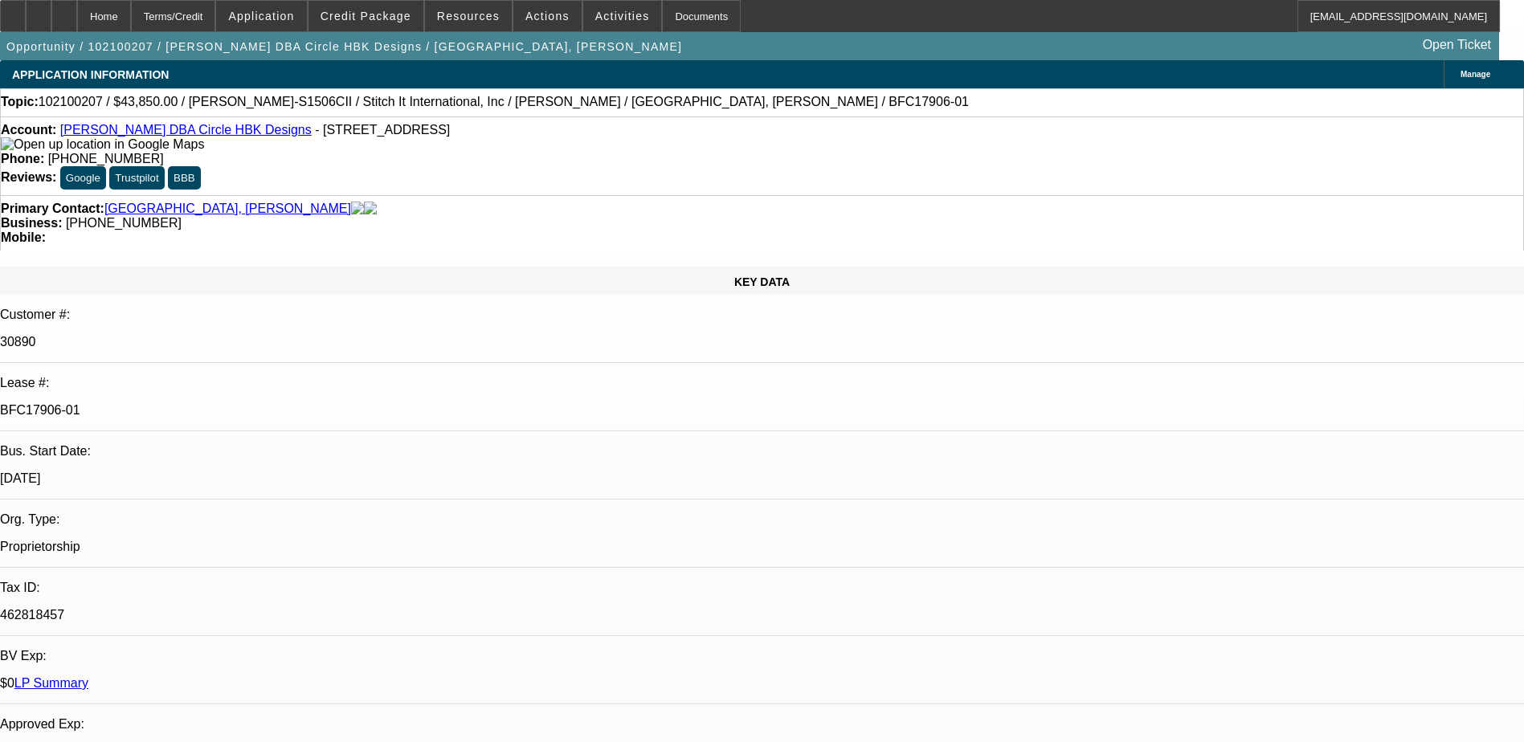
click at [200, 137] on link "[PERSON_NAME] DBA Circle HBK Designs" at bounding box center [186, 130] width 252 height 14
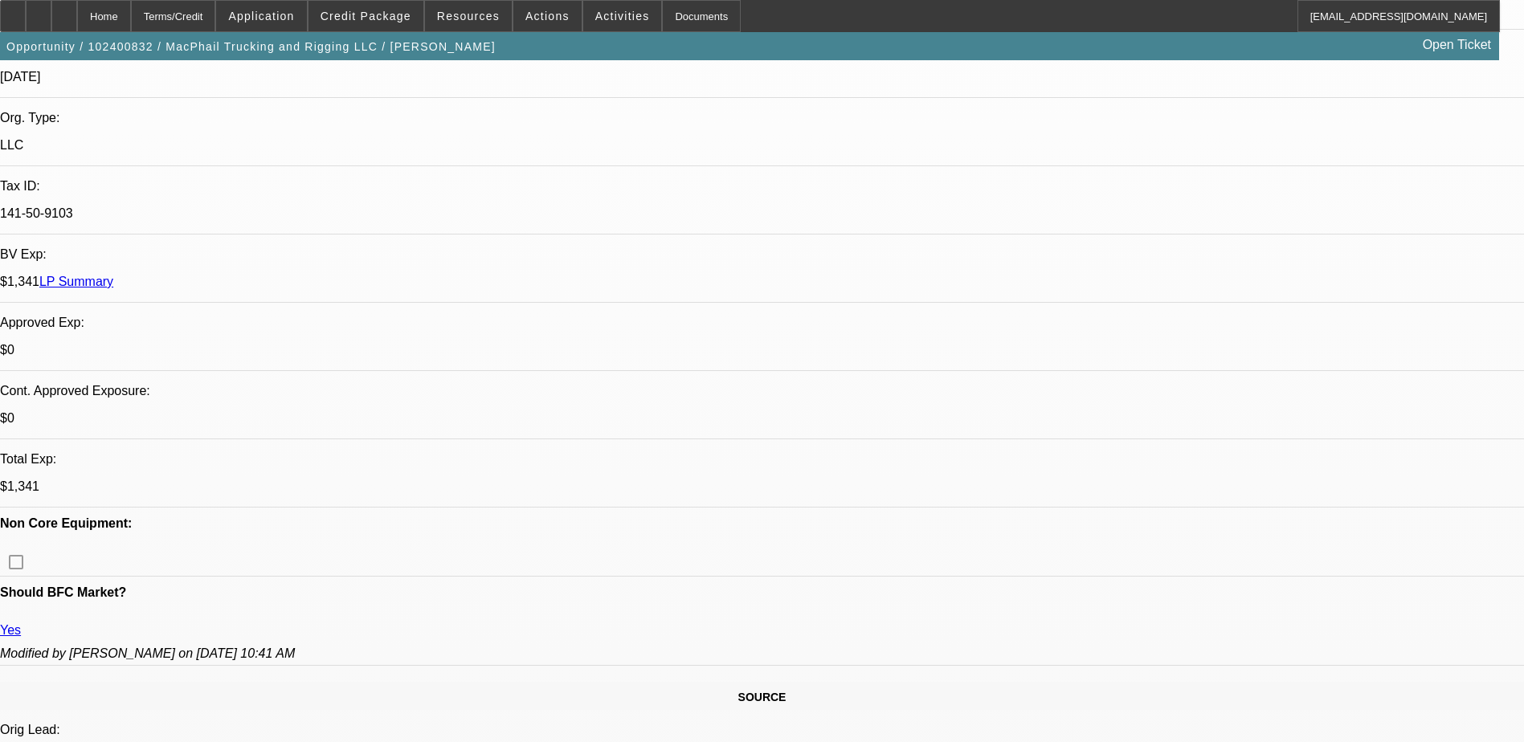
select select "0.1"
select select "2"
select select "0.1"
select select "2"
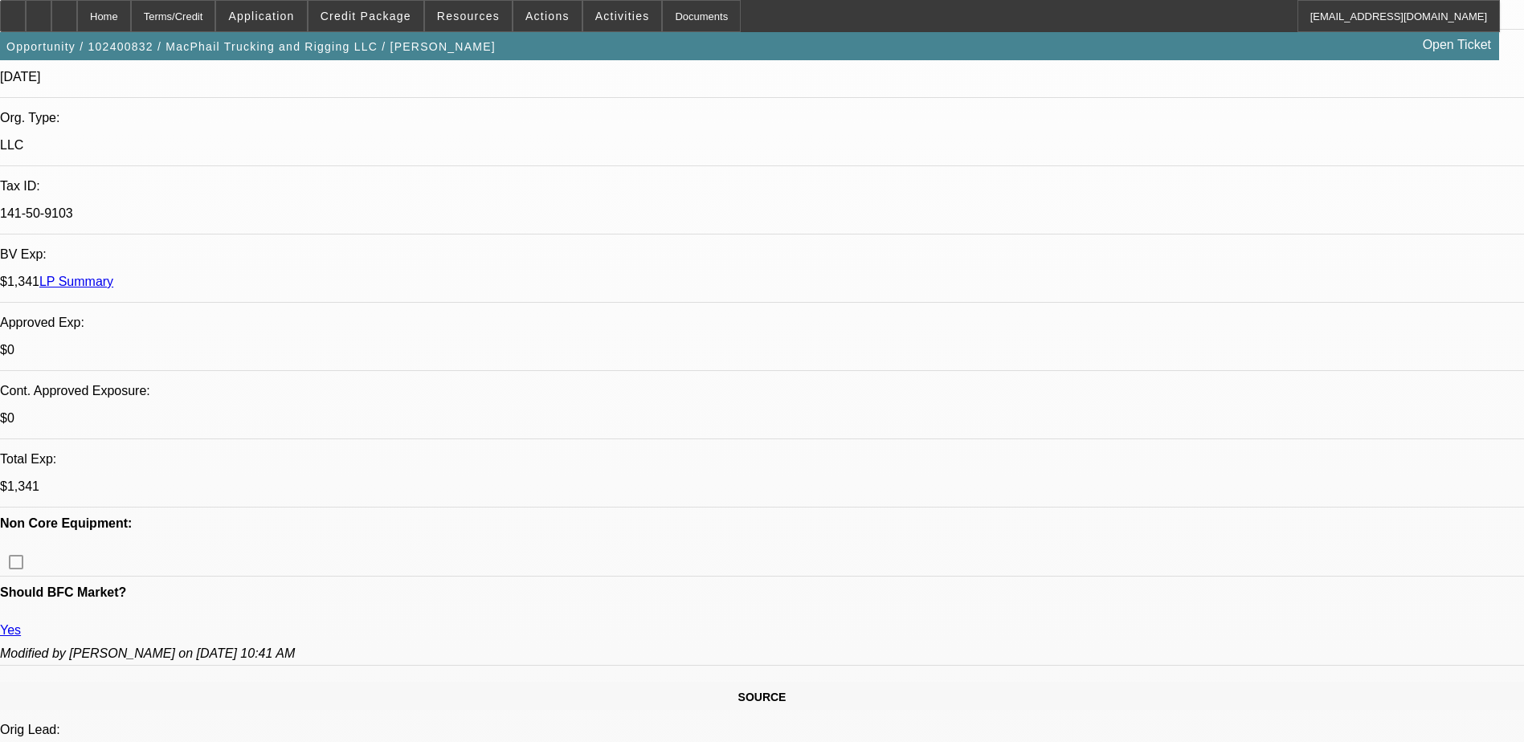
select select "0.1"
select select "2"
select select "0.1"
select select "0"
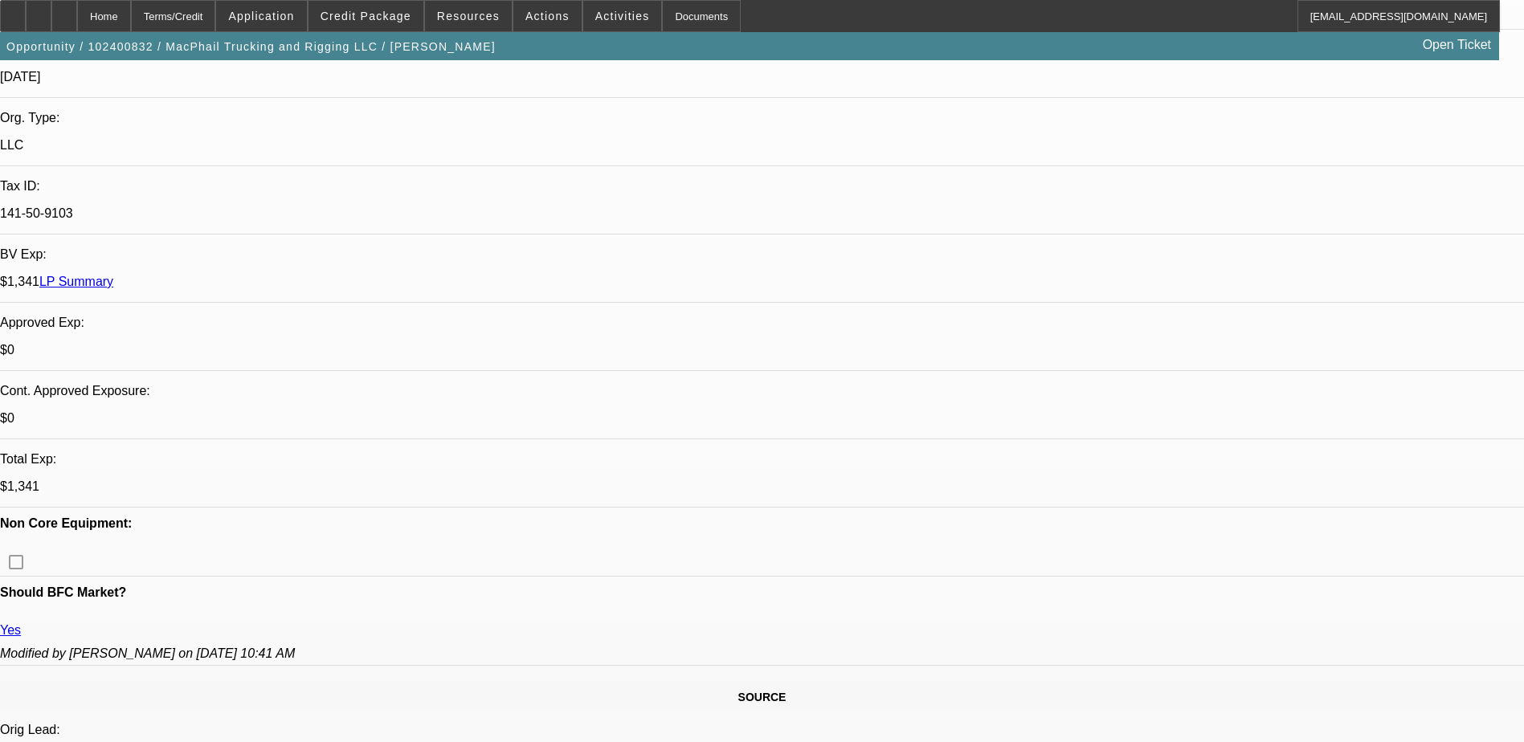
select select "0"
select select "0.1"
select select "1"
select select "2"
select select "4"
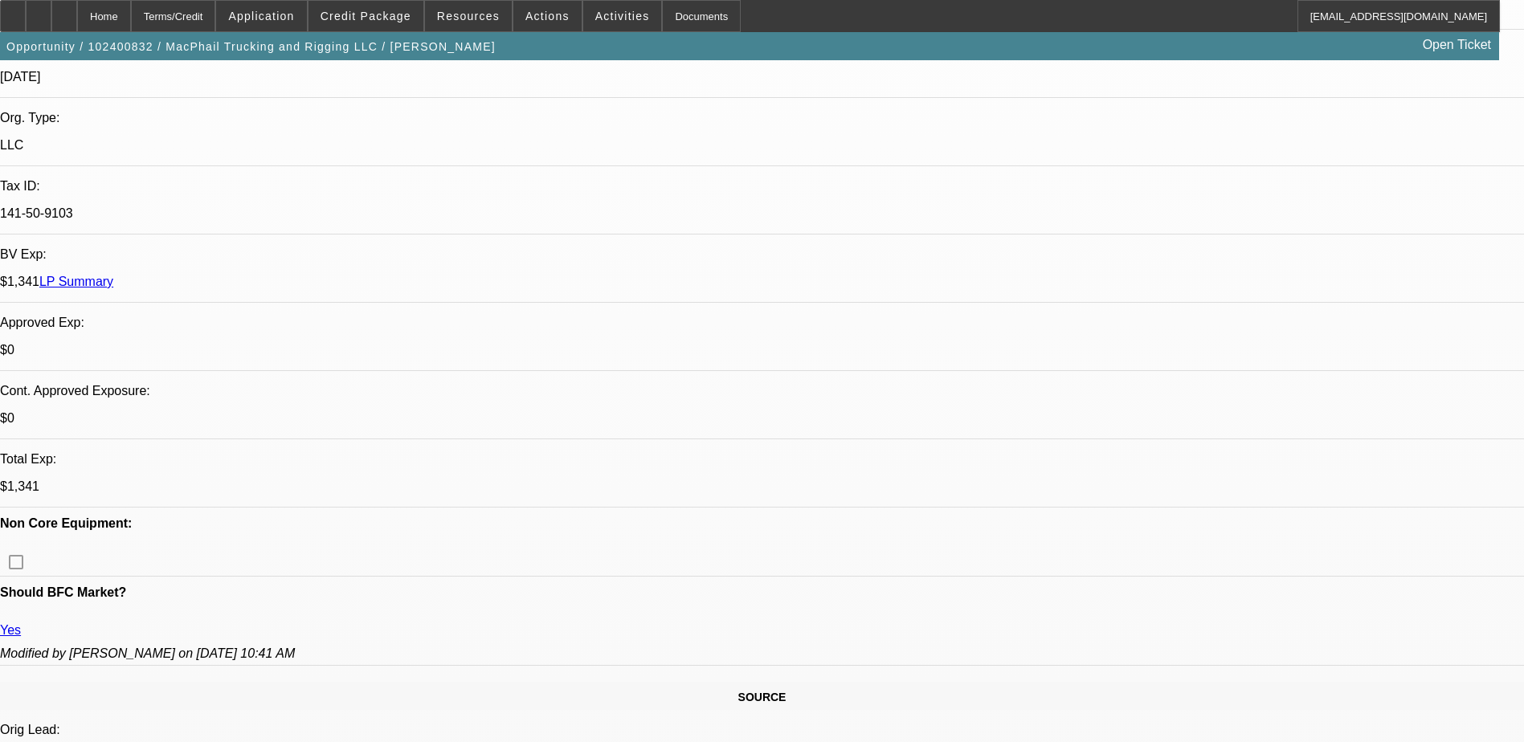
select select "1"
select select "2"
select select "4"
select select "1"
select select "2"
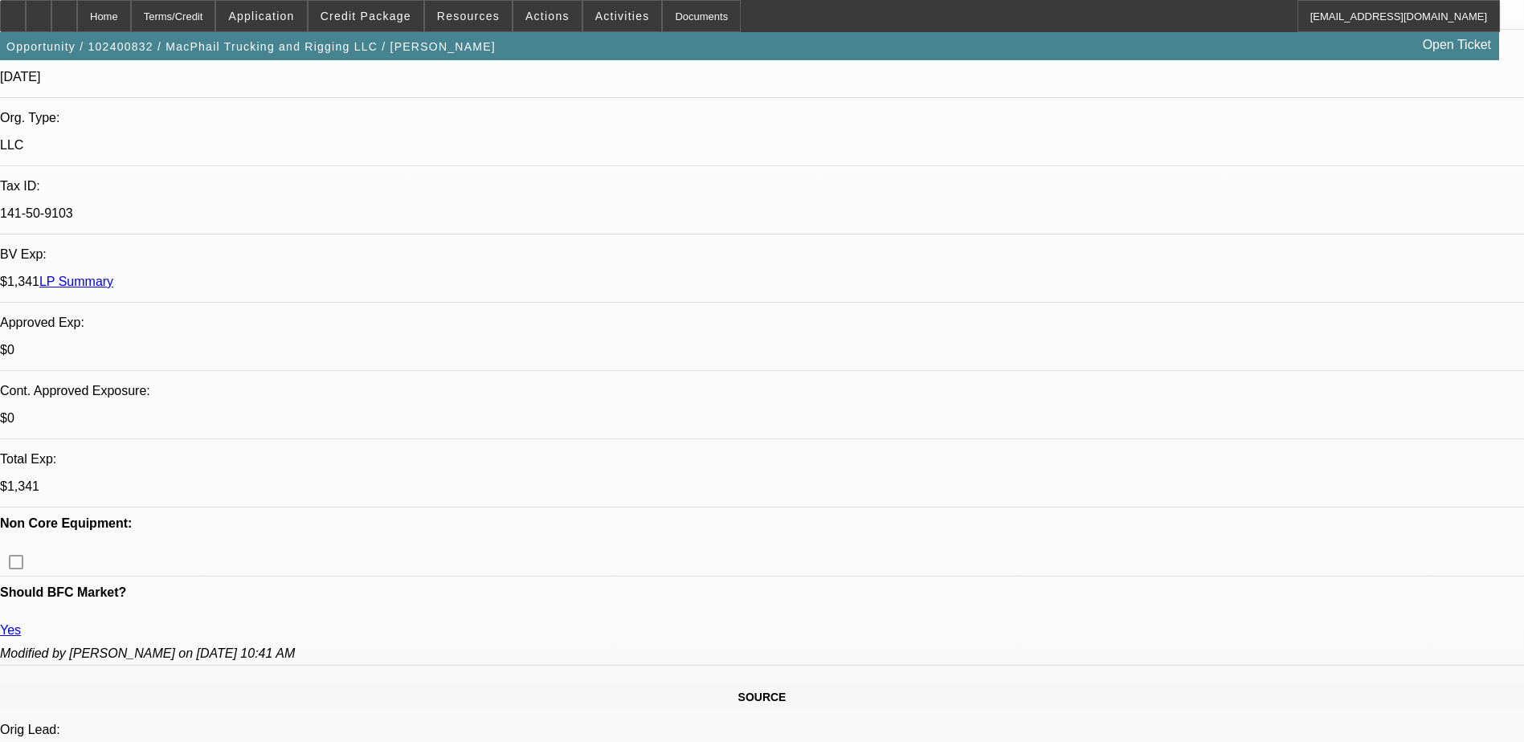
select select "4"
select select "1"
select select "4"
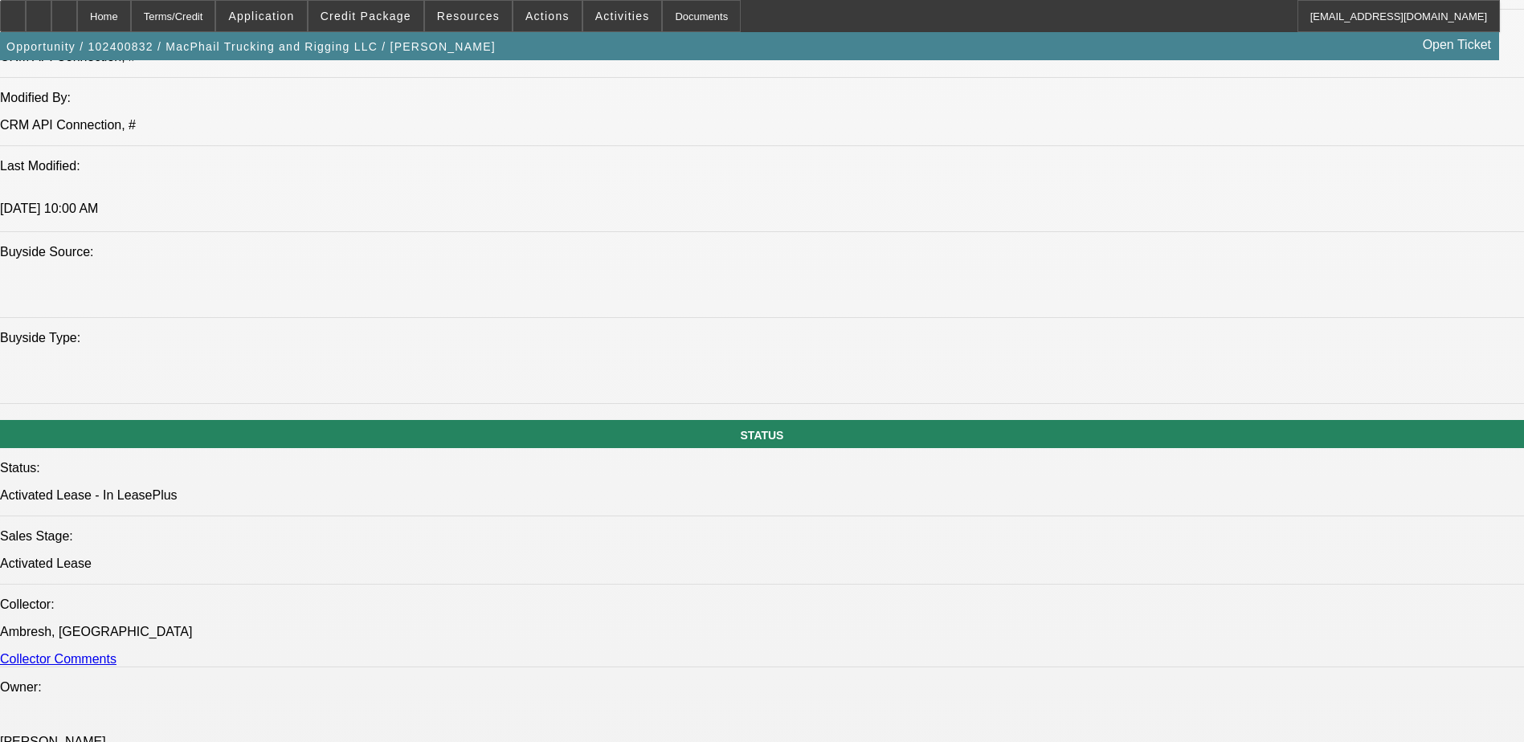
scroll to position [1527, 0]
